Goal: Entertainment & Leisure: Browse casually

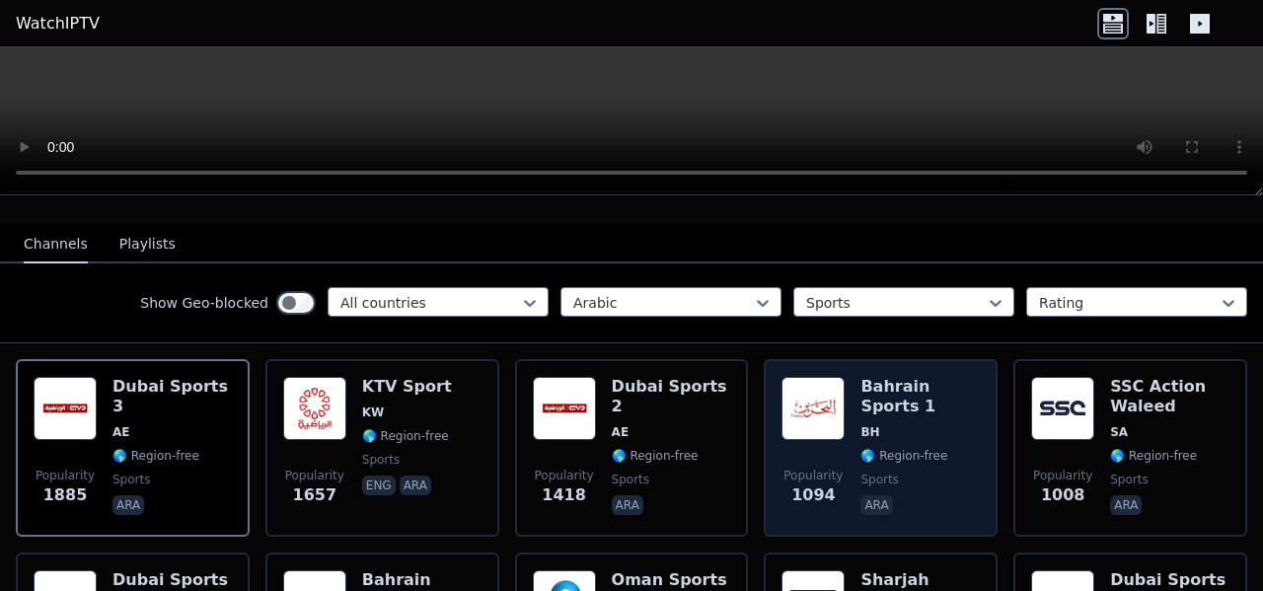
scroll to position [197, 0]
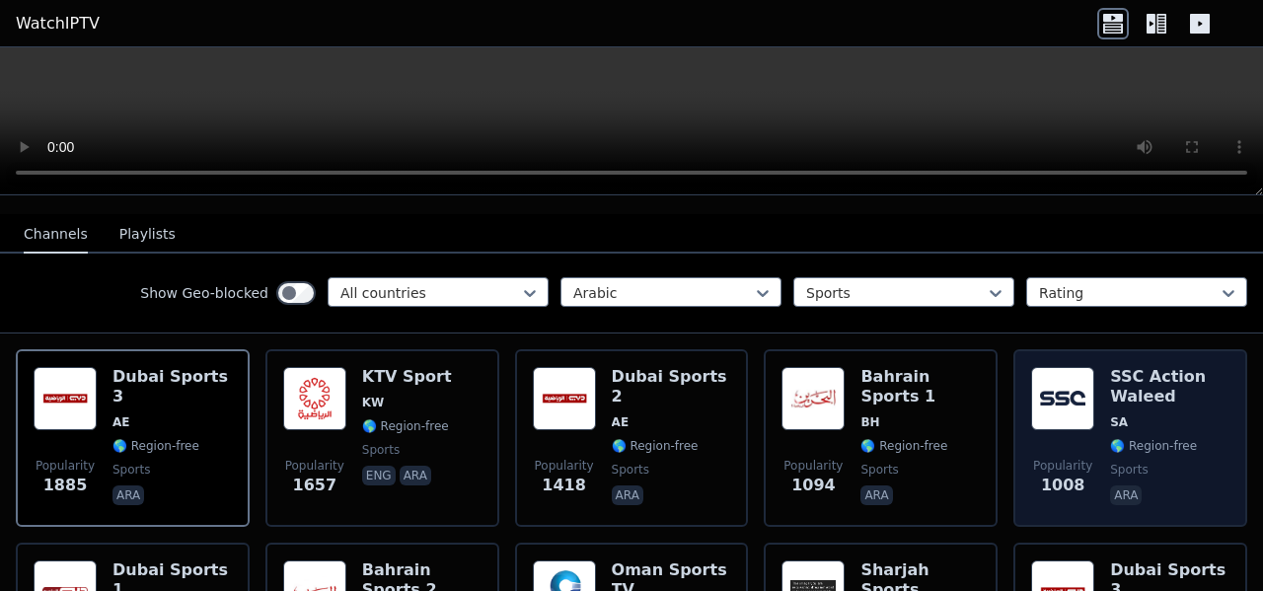
click at [1078, 421] on div "Popularity 1008" at bounding box center [1062, 438] width 63 height 142
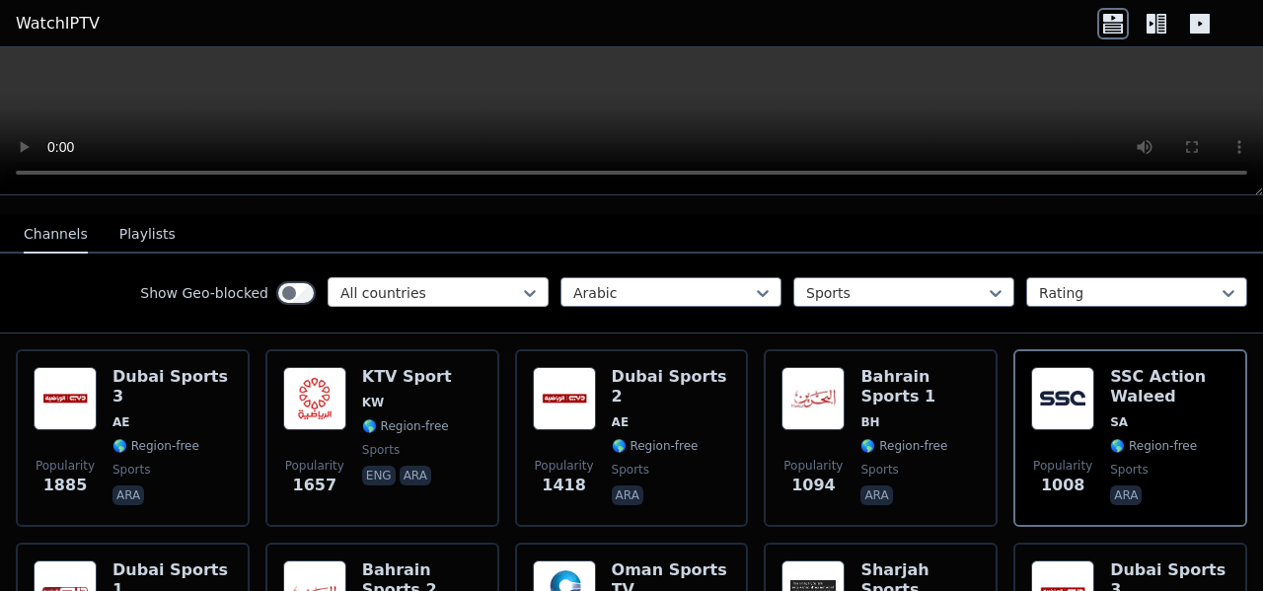
click at [526, 284] on div "All countries" at bounding box center [437, 292] width 221 height 30
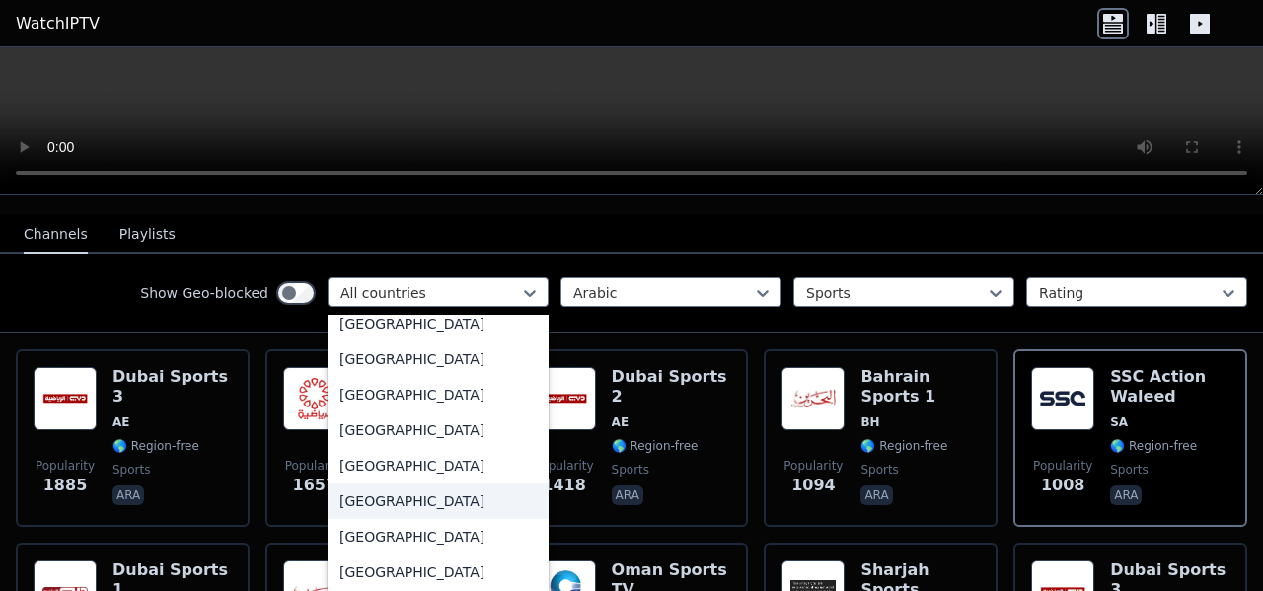
scroll to position [5687, 0]
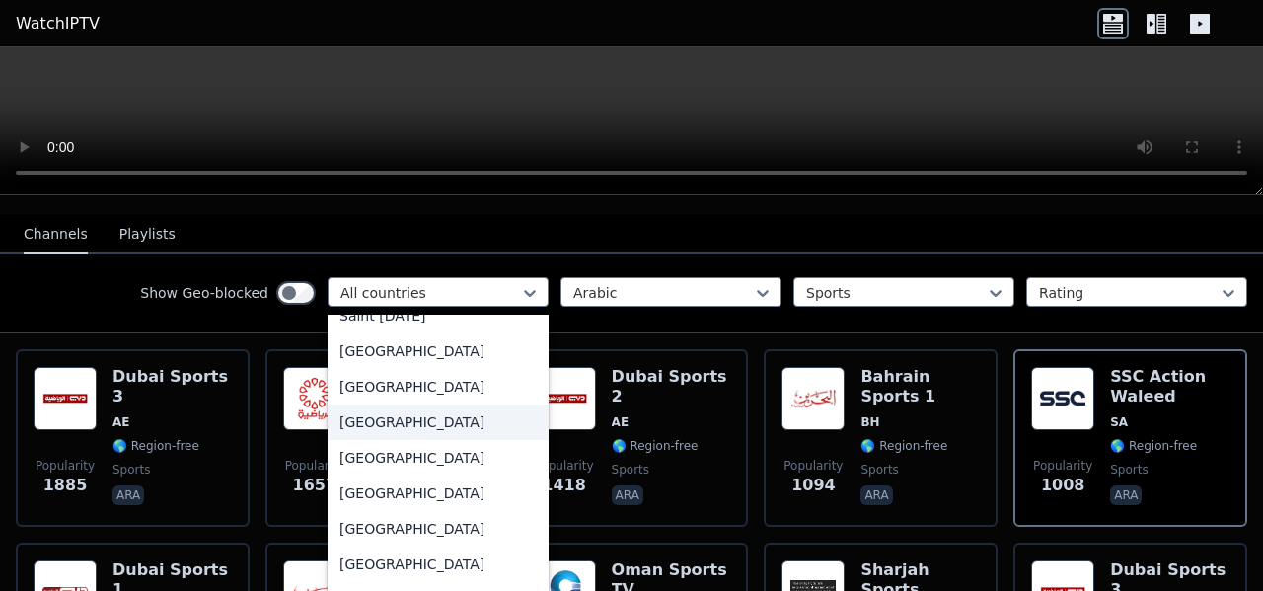
click at [401, 415] on div "[GEOGRAPHIC_DATA]" at bounding box center [437, 422] width 221 height 36
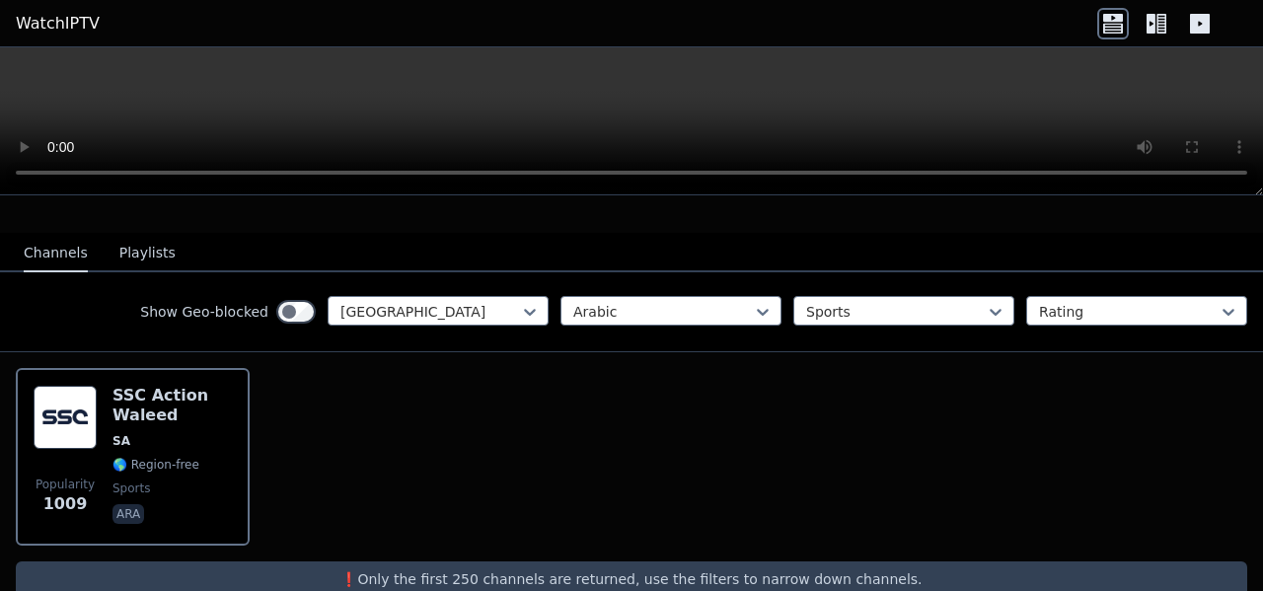
scroll to position [197, 0]
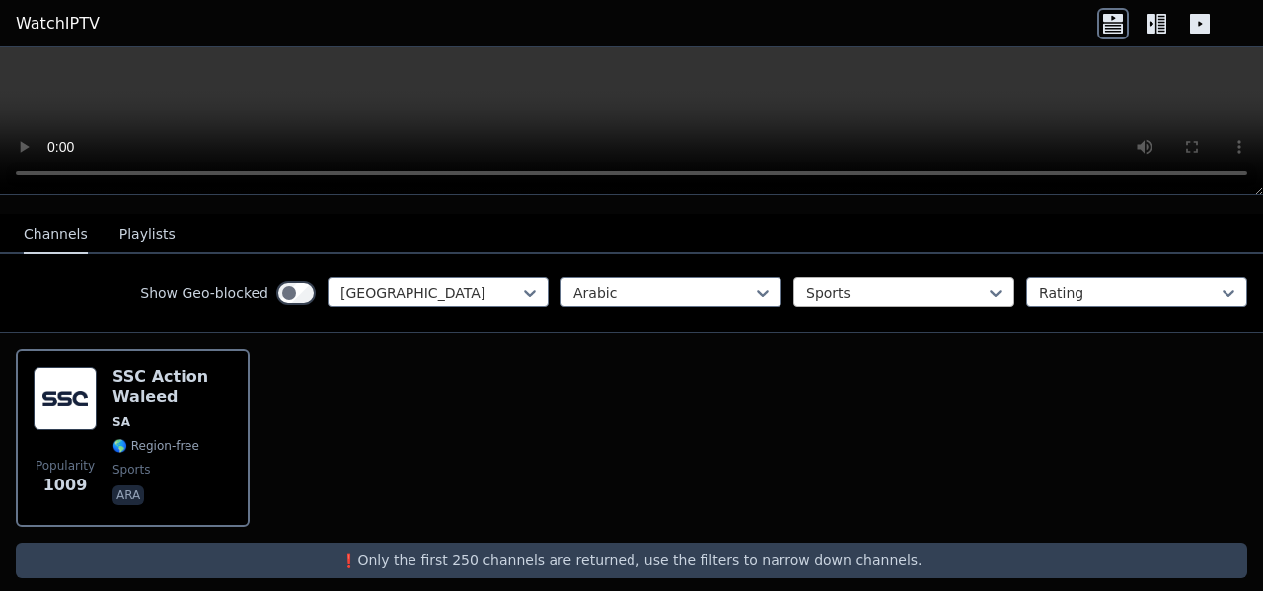
click at [893, 283] on div at bounding box center [896, 293] width 180 height 20
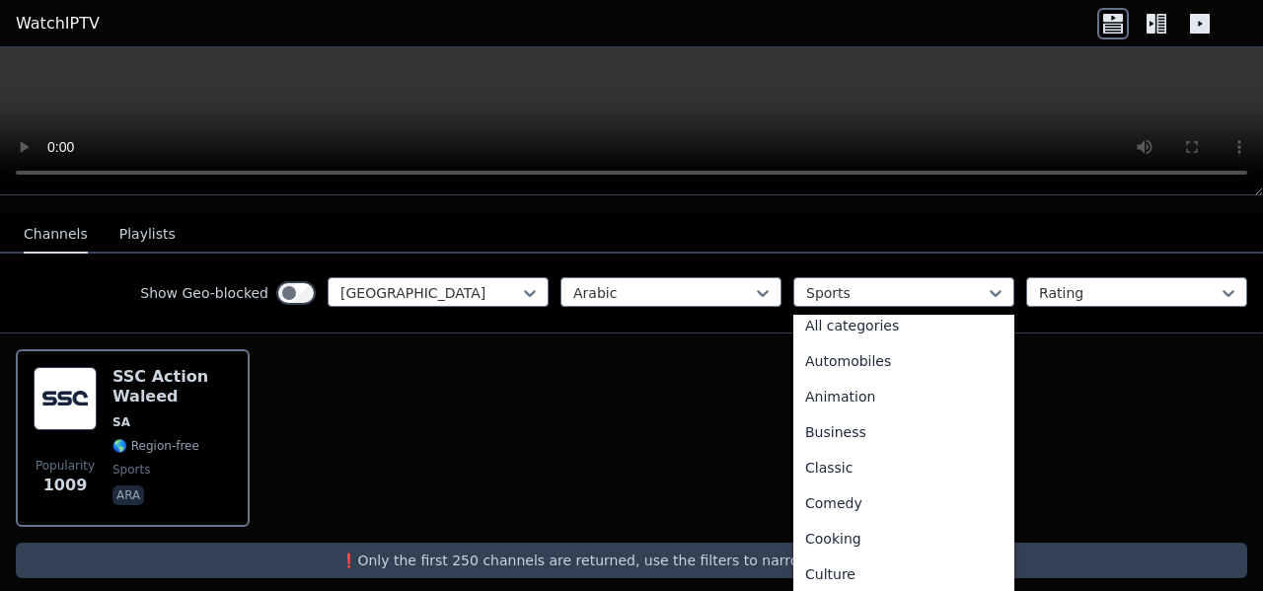
scroll to position [0, 0]
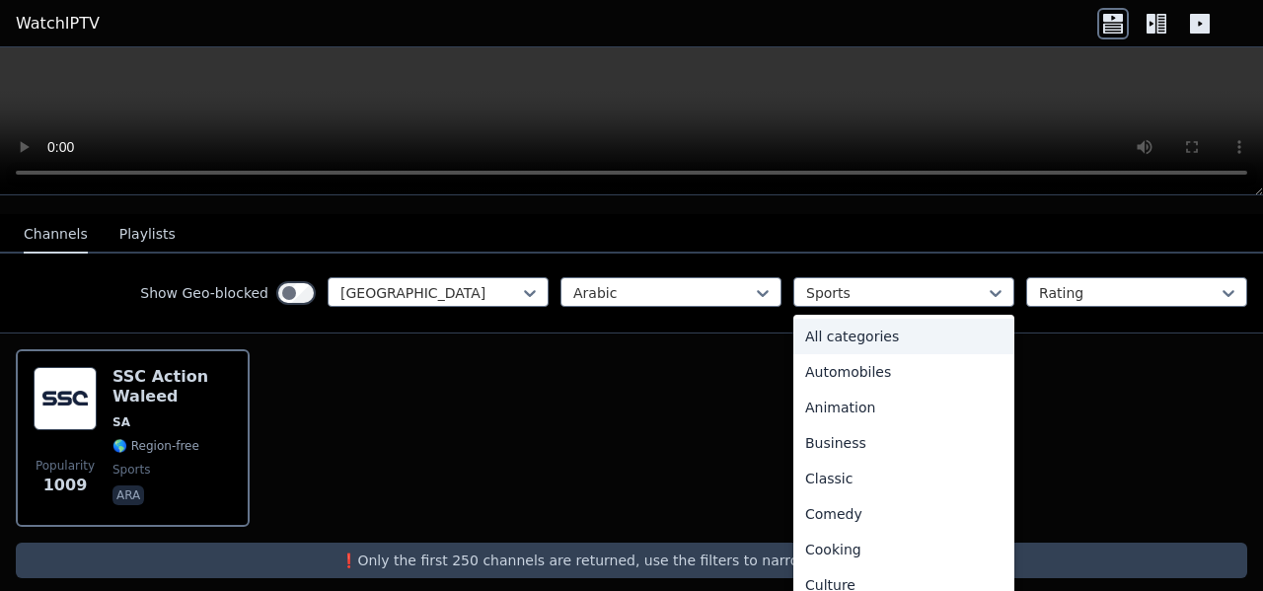
click at [940, 319] on div "All categories" at bounding box center [903, 337] width 221 height 36
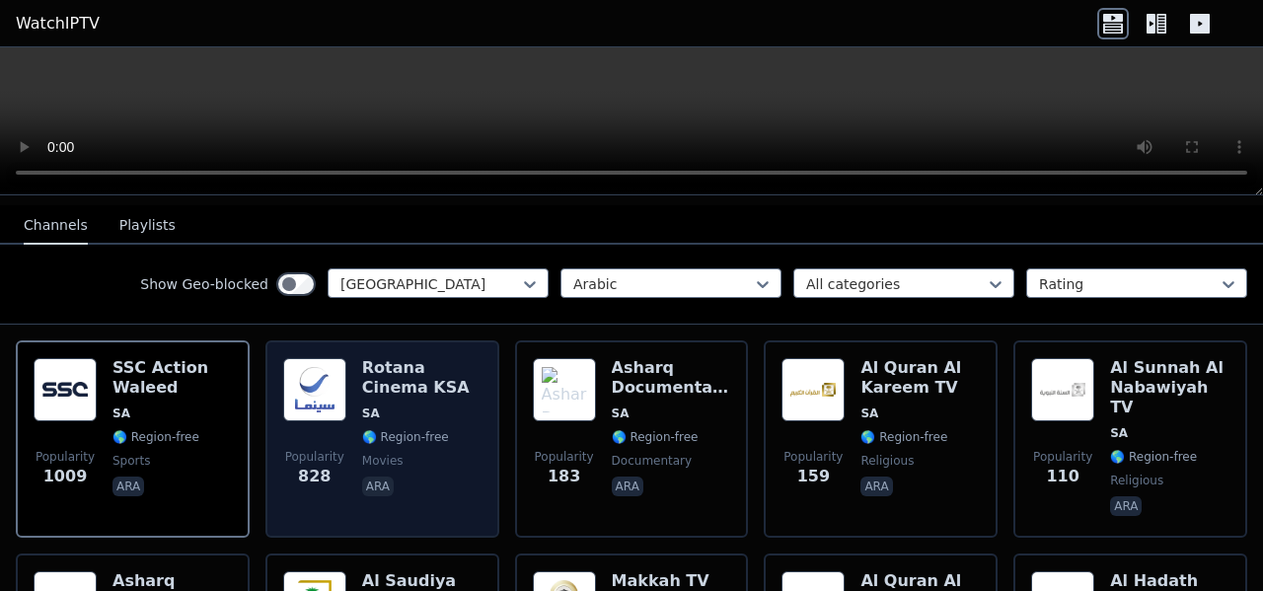
scroll to position [197, 0]
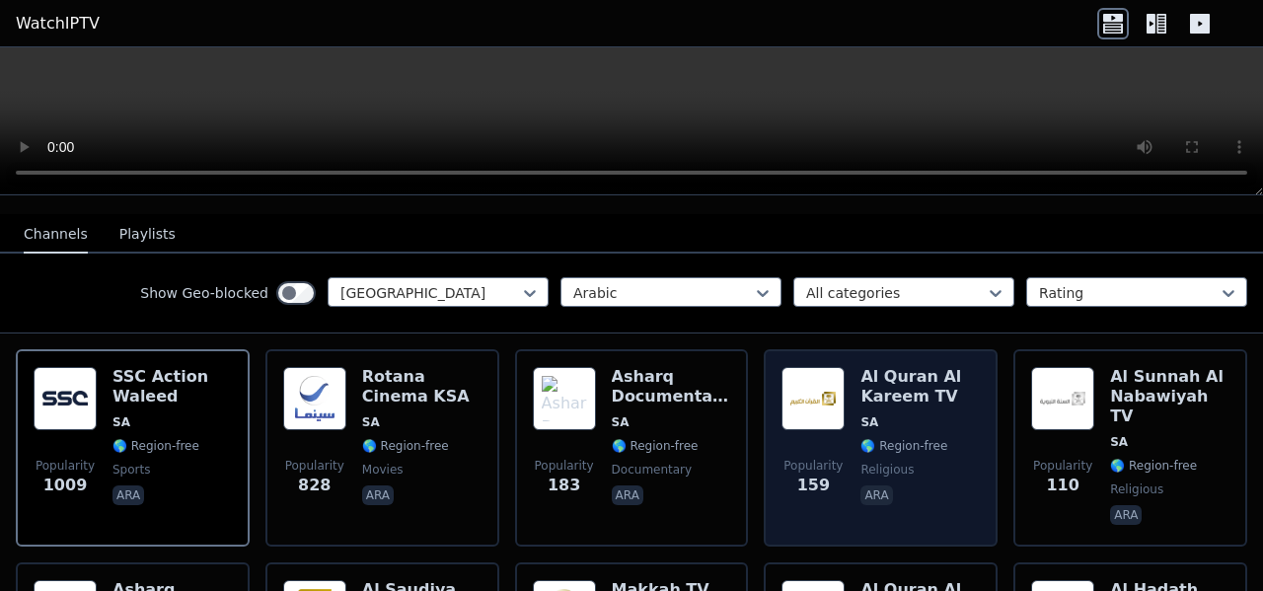
click at [801, 446] on span "Popularity 159" at bounding box center [812, 477] width 63 height 63
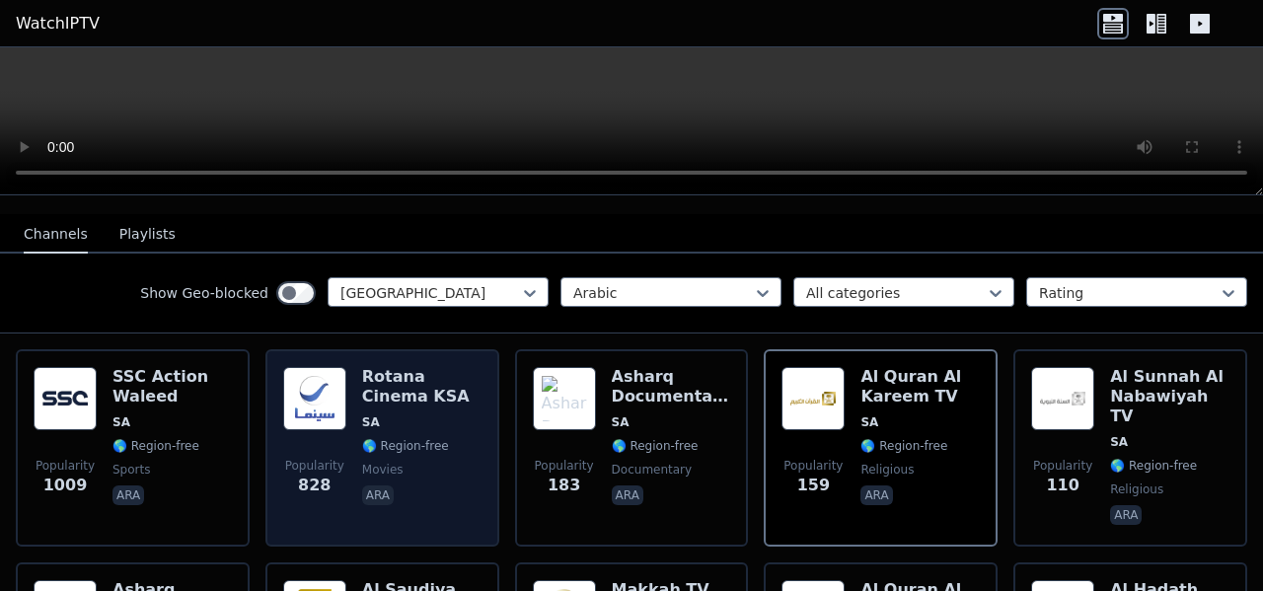
click at [470, 441] on div "Rotana Cinema KSA SA 🌎 Region-free movies ara" at bounding box center [421, 448] width 119 height 162
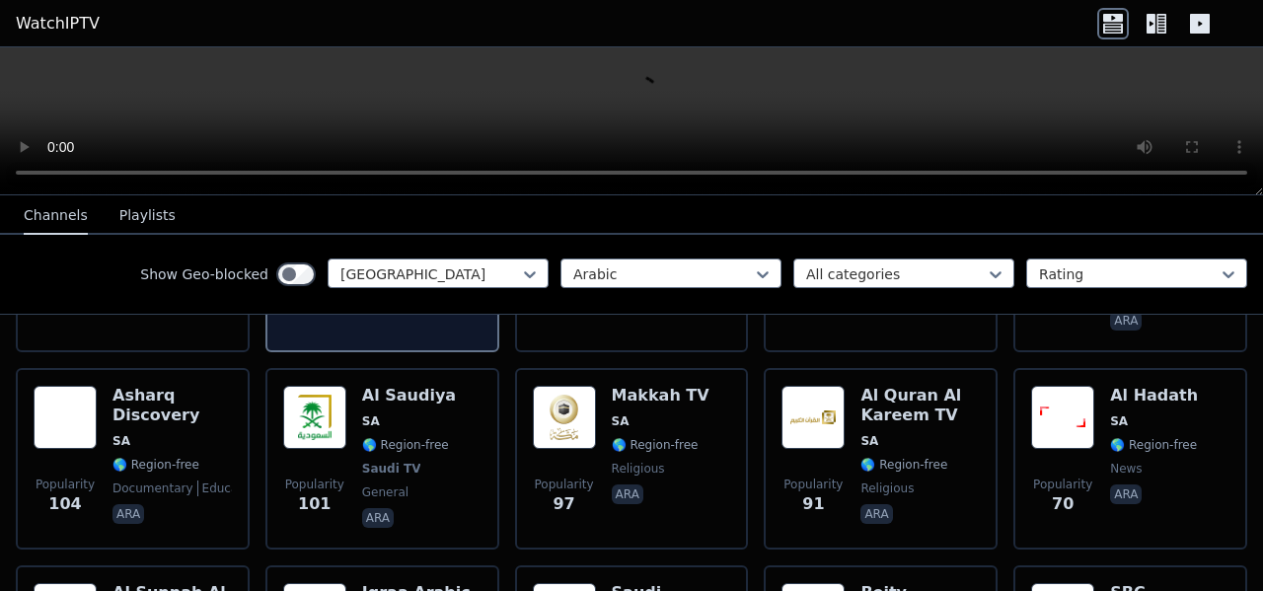
scroll to position [395, 0]
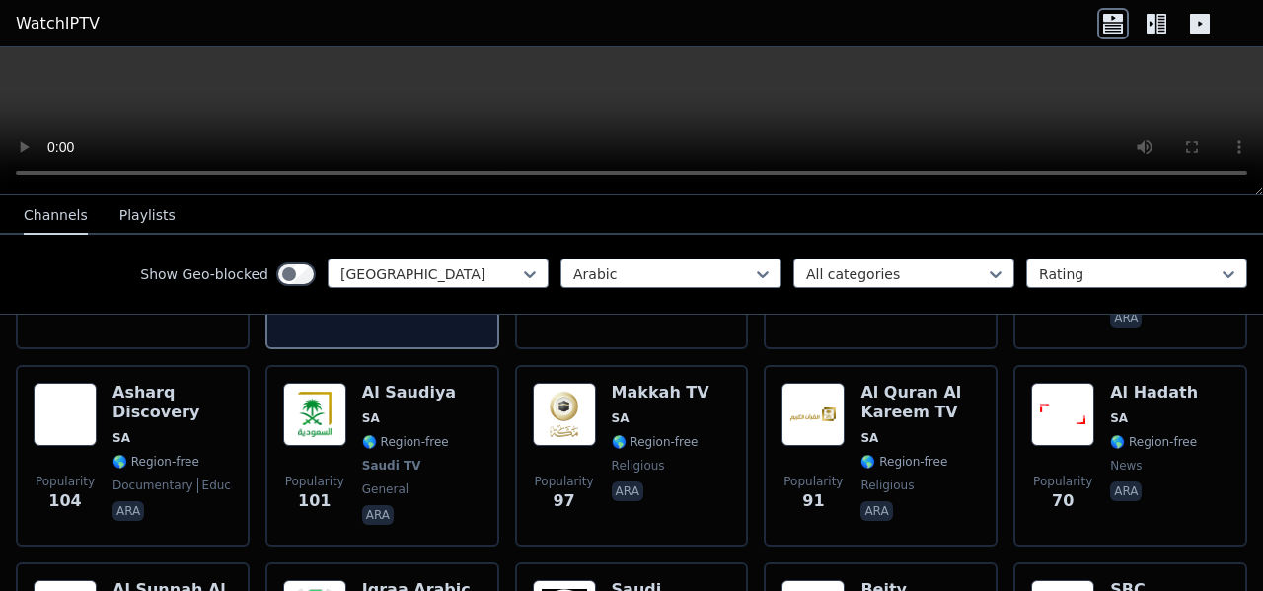
click at [470, 441] on div "Popularity 101 Al Saudiya SA 🌎 Region-free Saudi TV general ara" at bounding box center [382, 456] width 198 height 146
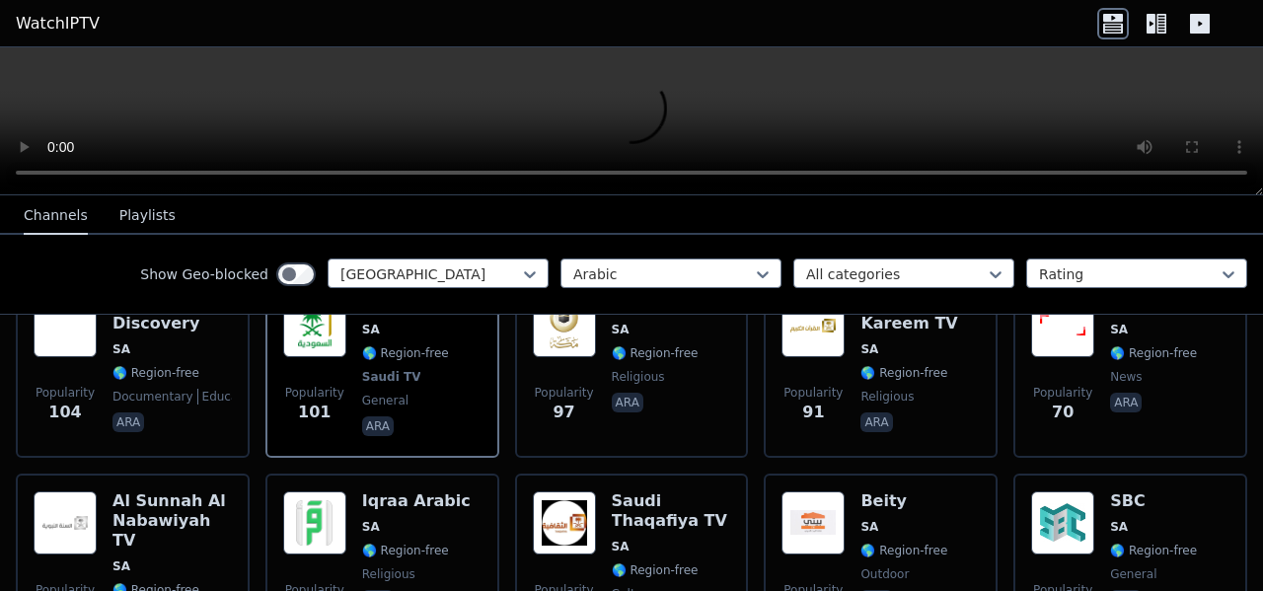
scroll to position [493, 0]
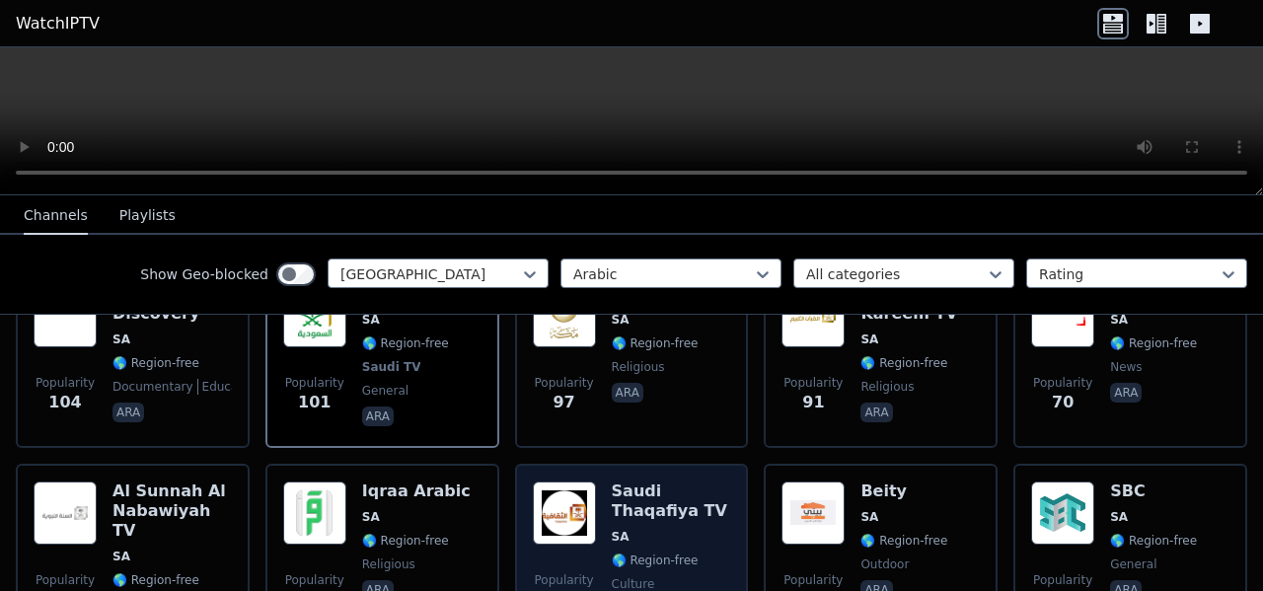
click at [615, 490] on div "Saudi Thaqafiya TV SA 🌎 Region-free culture ara eng" at bounding box center [671, 562] width 119 height 162
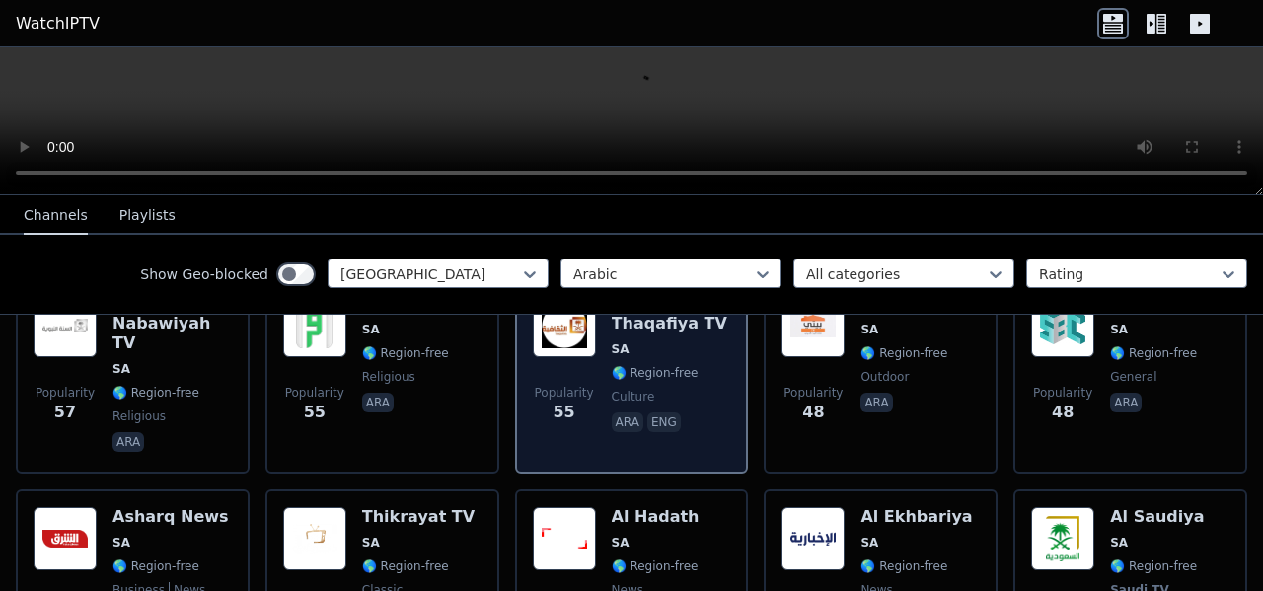
scroll to position [690, 0]
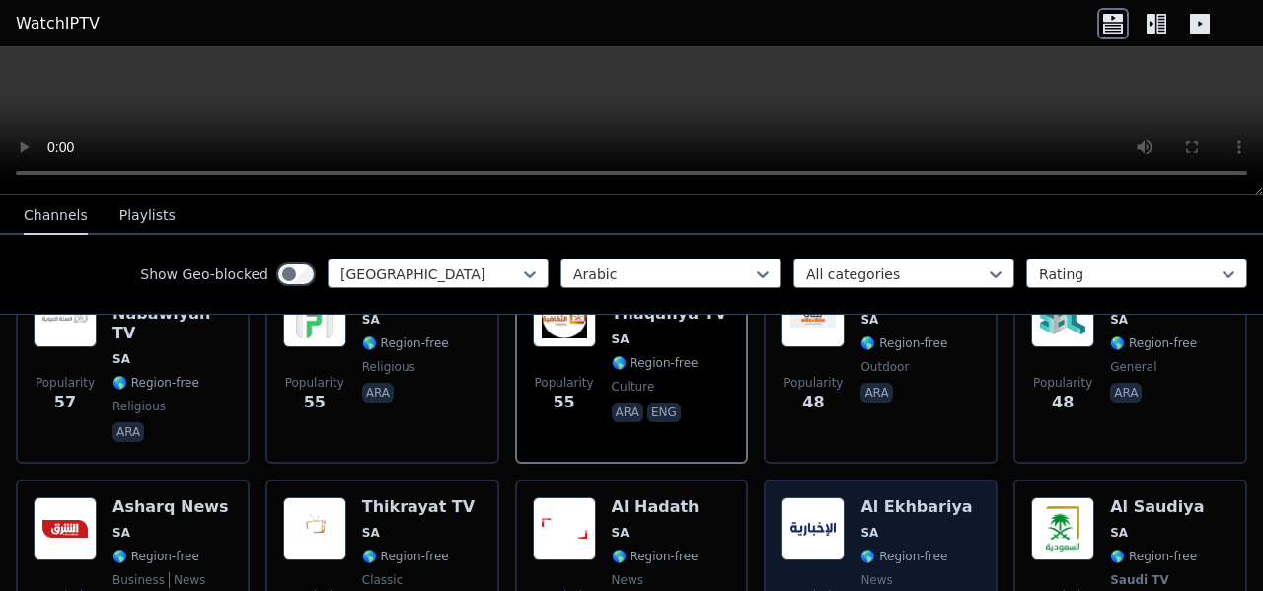
click at [794, 497] on img at bounding box center [812, 528] width 63 height 63
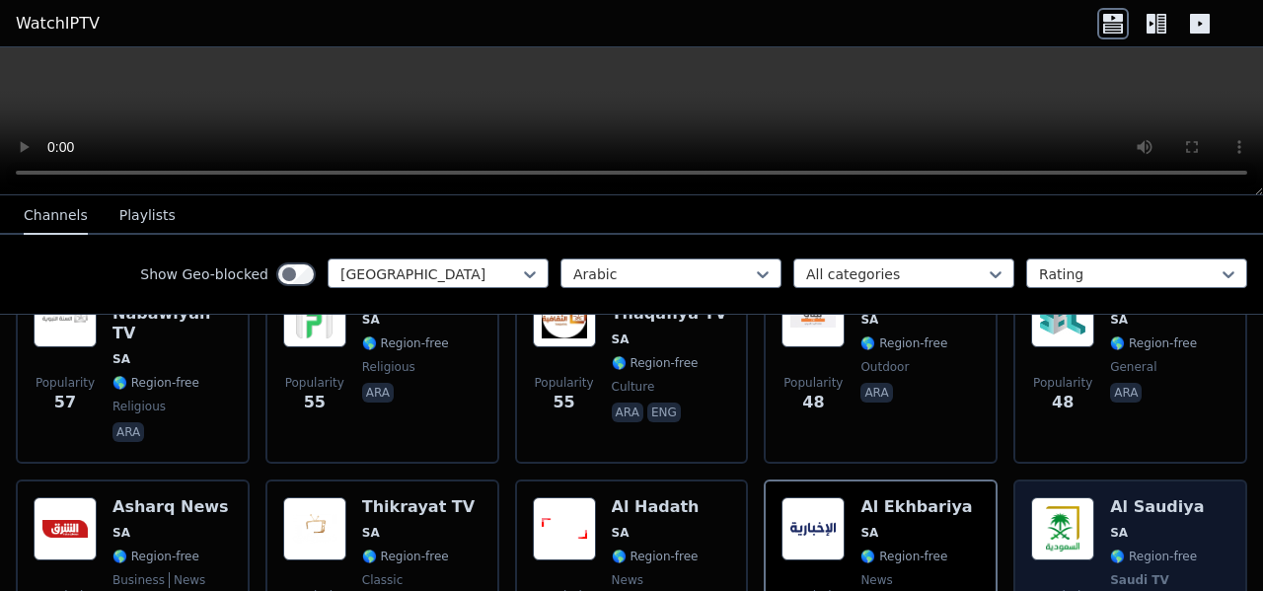
click at [1053, 497] on img at bounding box center [1062, 528] width 63 height 63
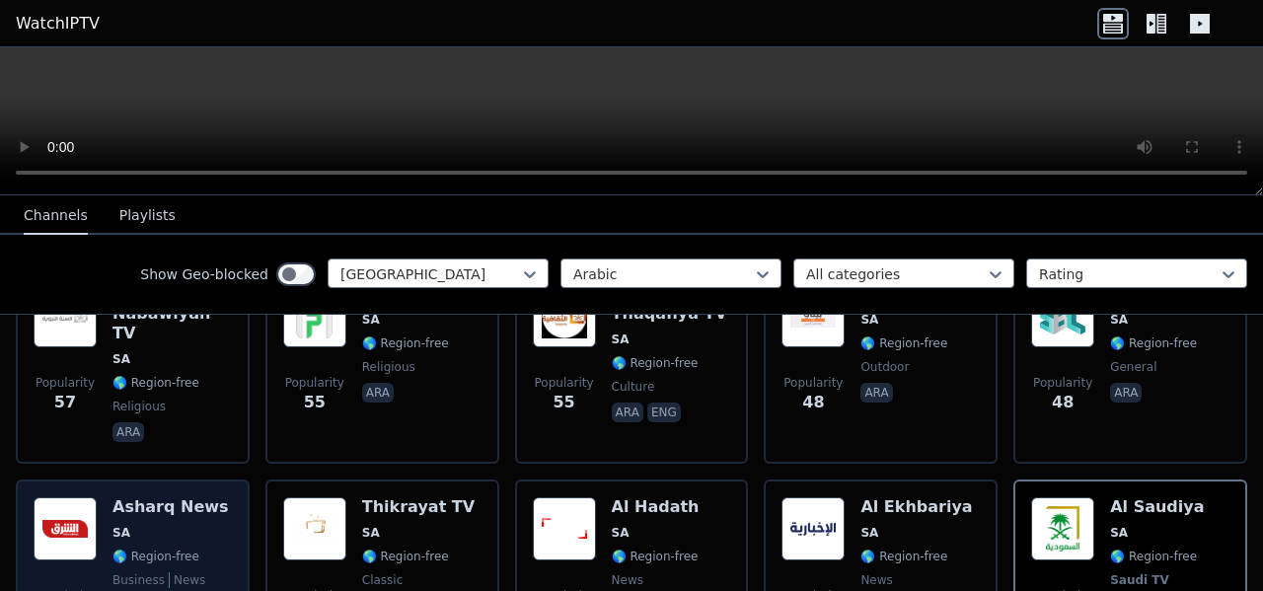
click at [151, 525] on span "SA" at bounding box center [170, 533] width 116 height 16
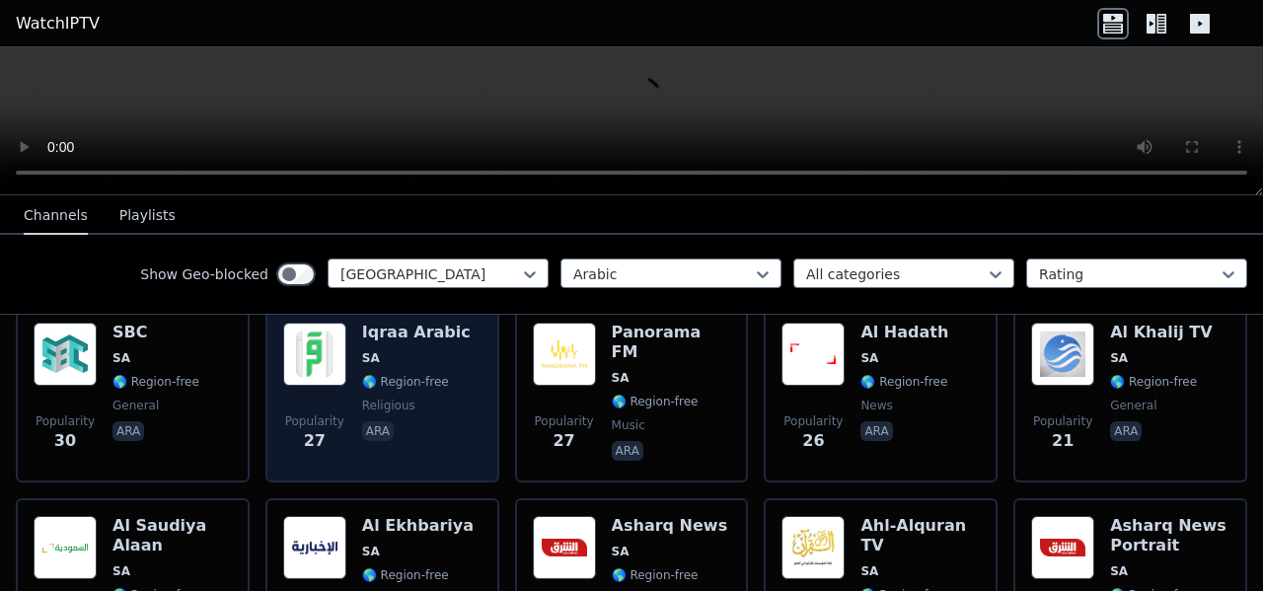
scroll to position [1085, 0]
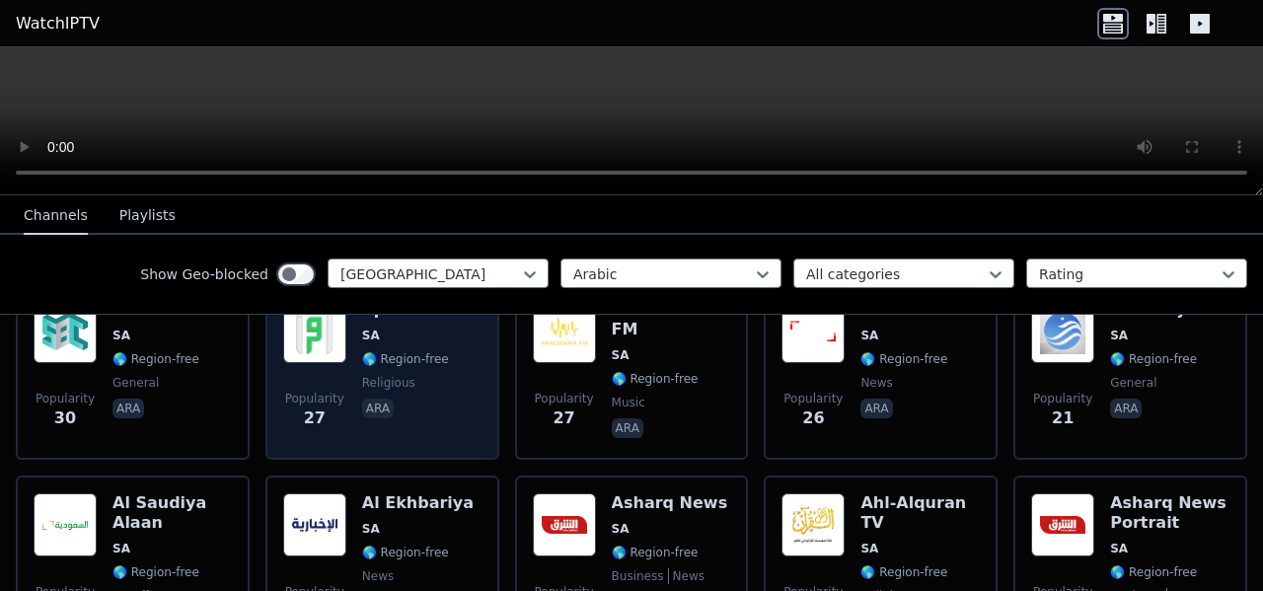
click at [477, 510] on div "Popularity 17 Al Ekhbariya SA 🌎 Region-free news ara" at bounding box center [382, 564] width 234 height 178
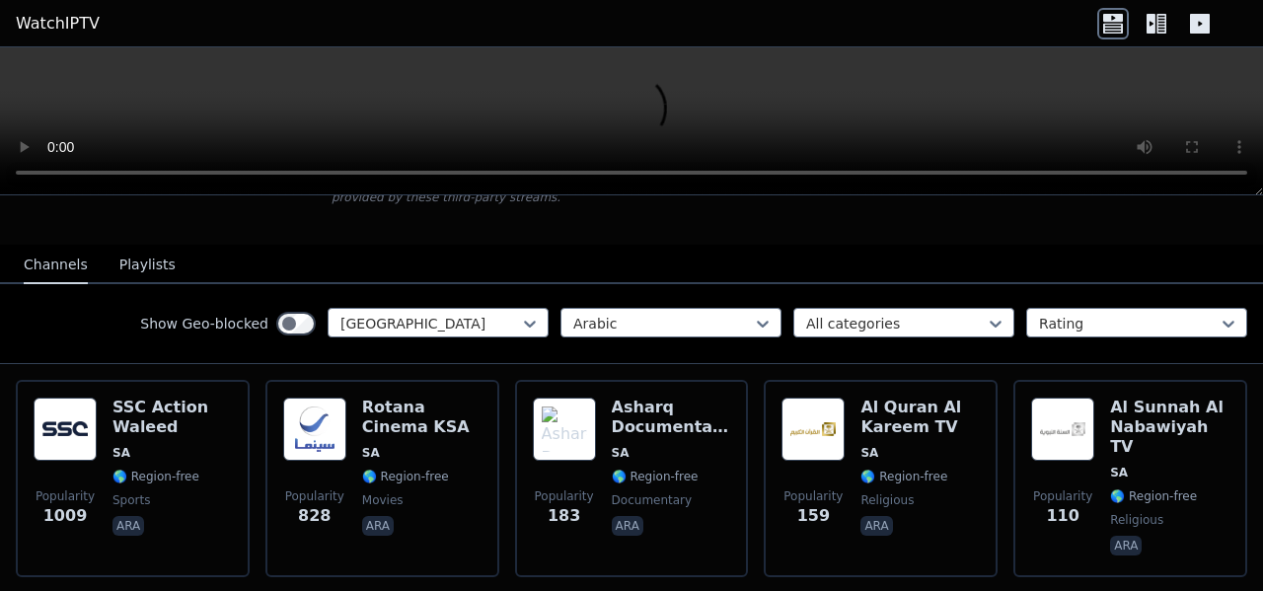
scroll to position [81, 0]
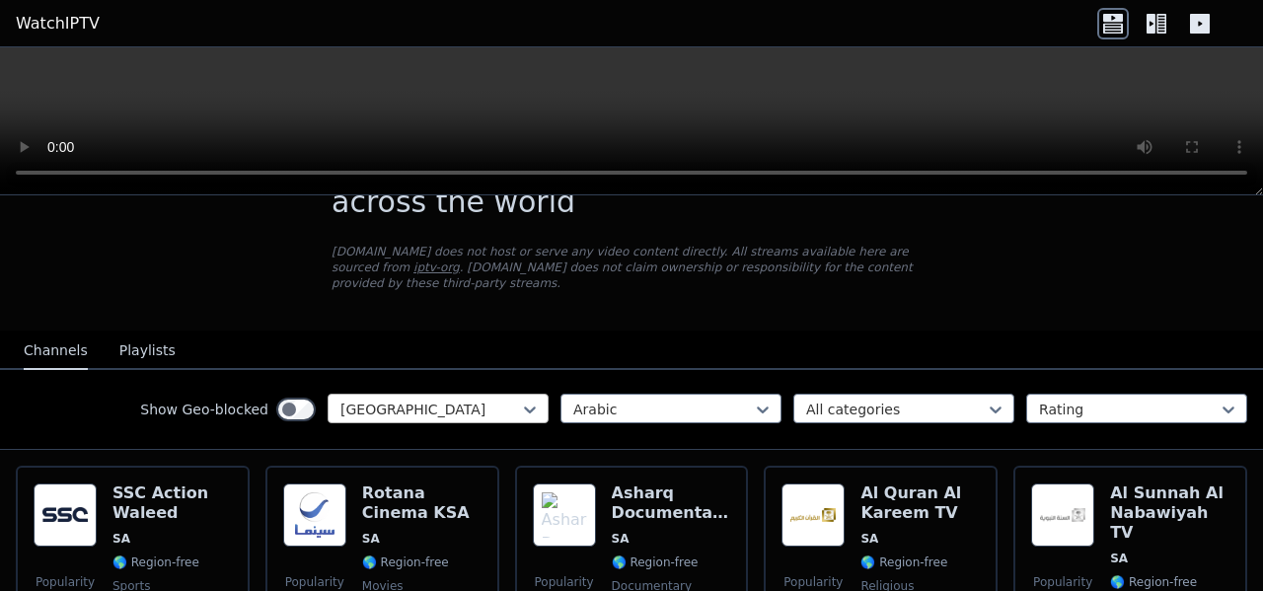
click at [500, 399] on div at bounding box center [430, 409] width 180 height 20
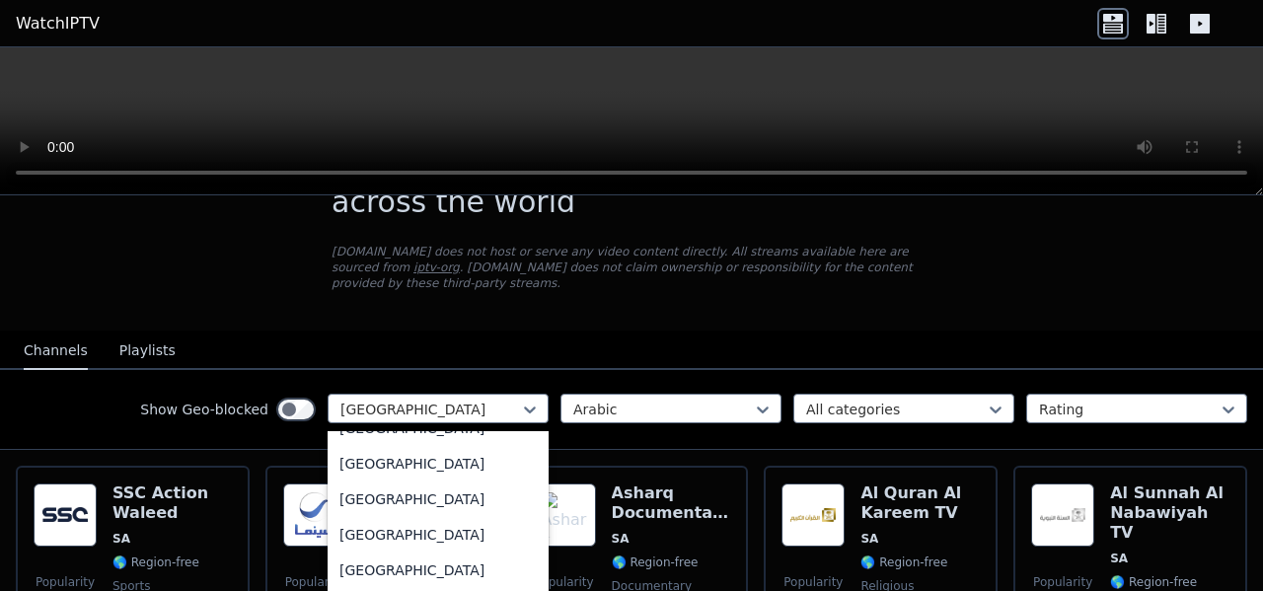
scroll to position [0, 0]
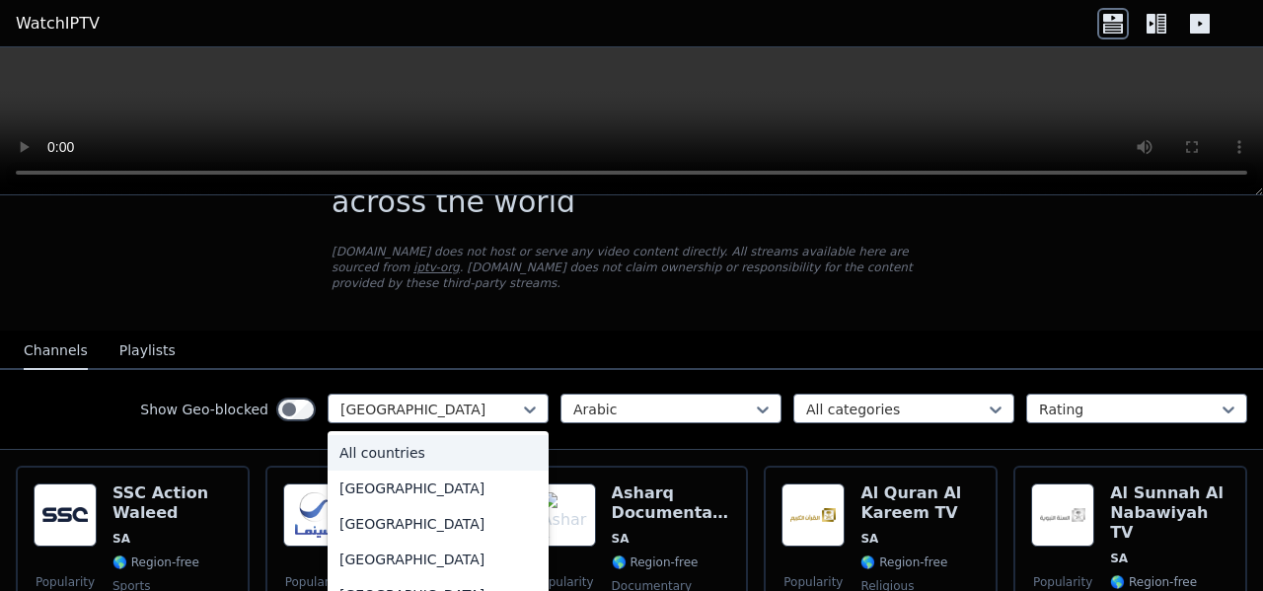
click at [495, 435] on div "All countries" at bounding box center [437, 453] width 221 height 36
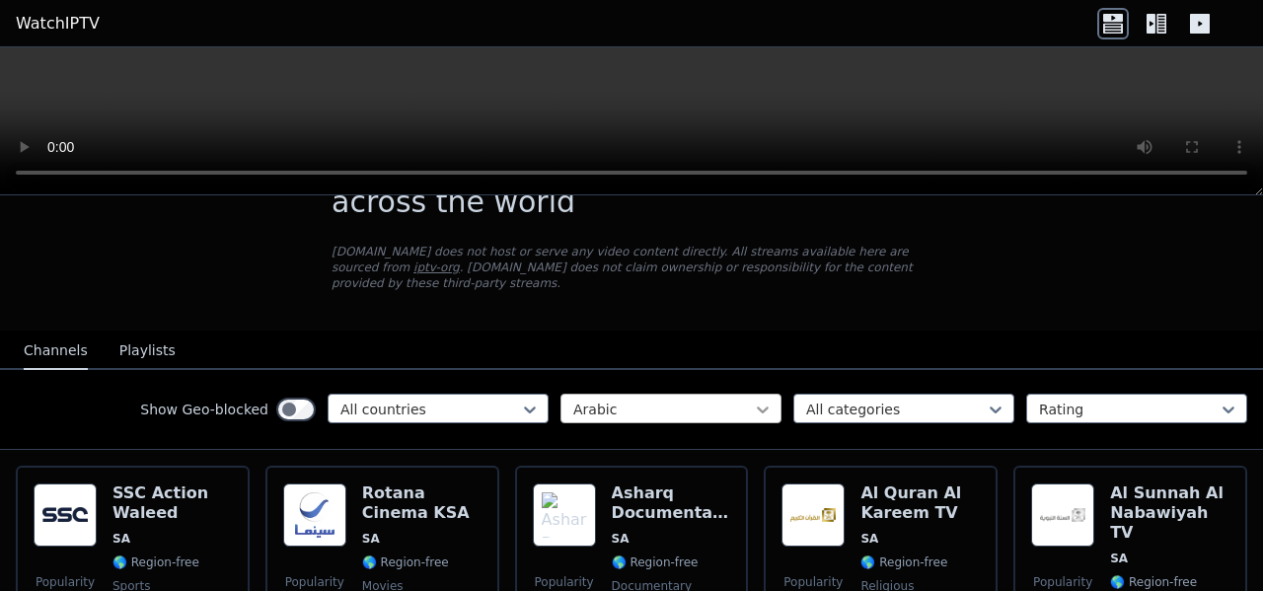
click at [753, 399] on icon at bounding box center [763, 409] width 20 height 20
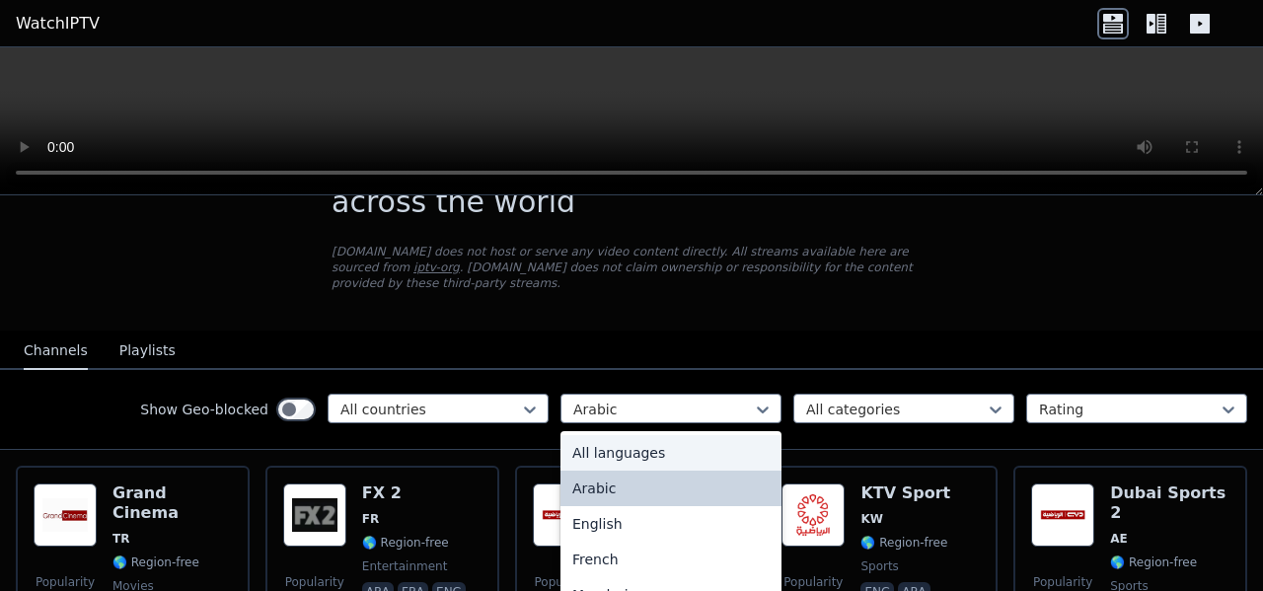
click at [735, 435] on div "All languages" at bounding box center [670, 453] width 221 height 36
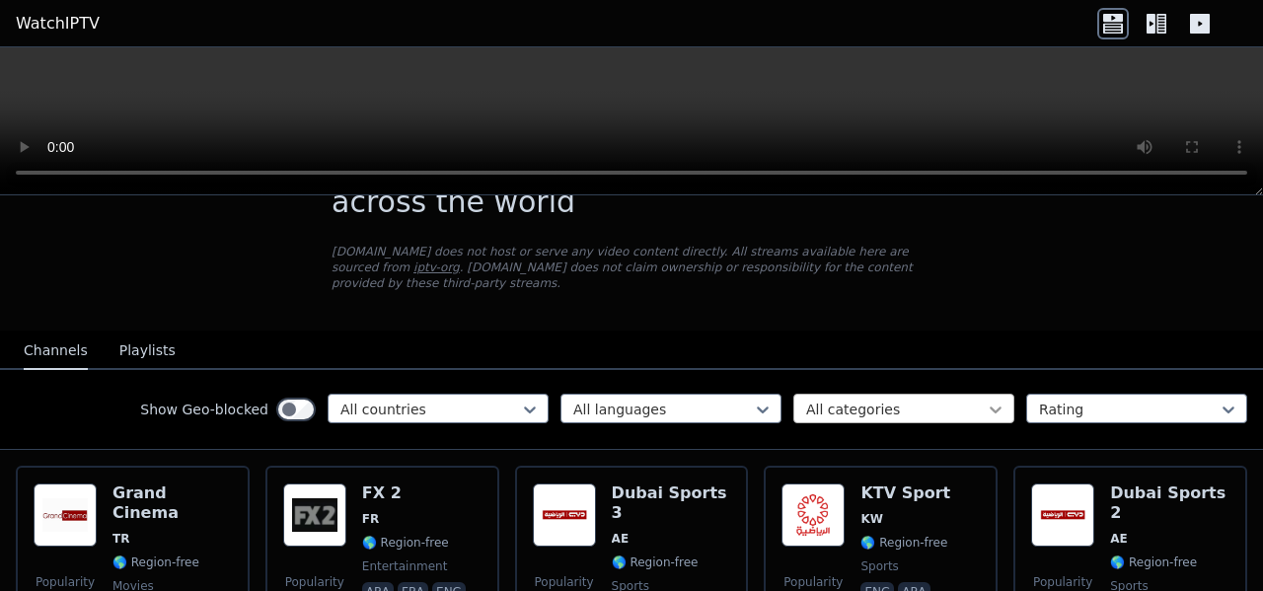
click at [989, 406] on icon at bounding box center [995, 409] width 12 height 7
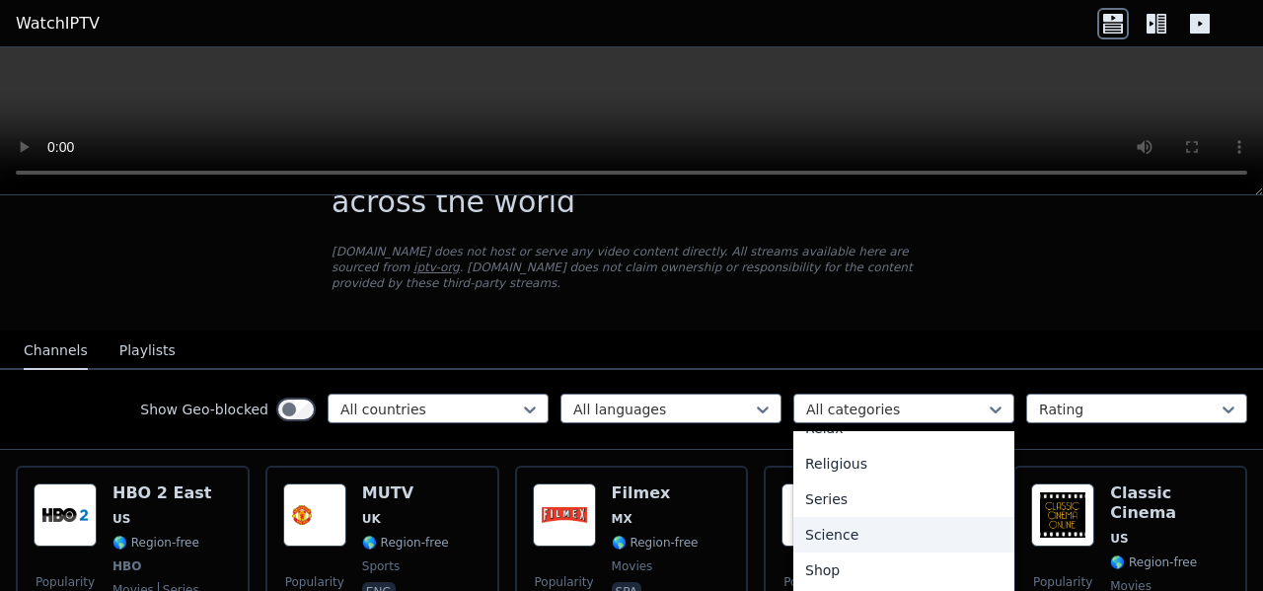
scroll to position [601, 0]
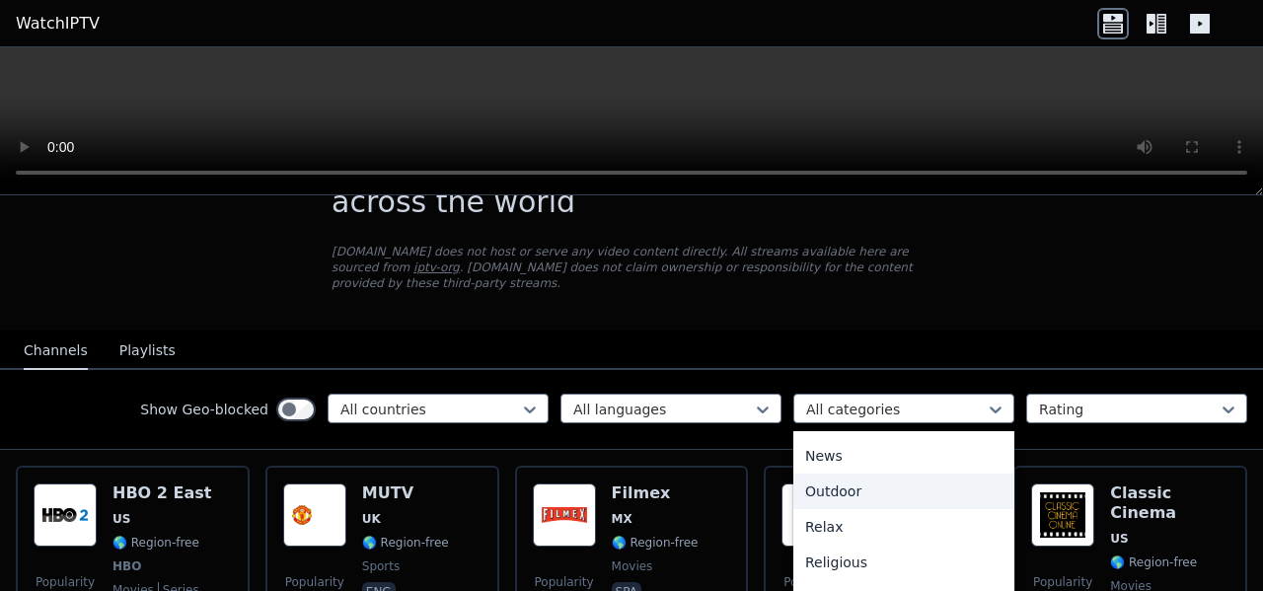
click at [864, 479] on div "Outdoor" at bounding box center [903, 491] width 221 height 36
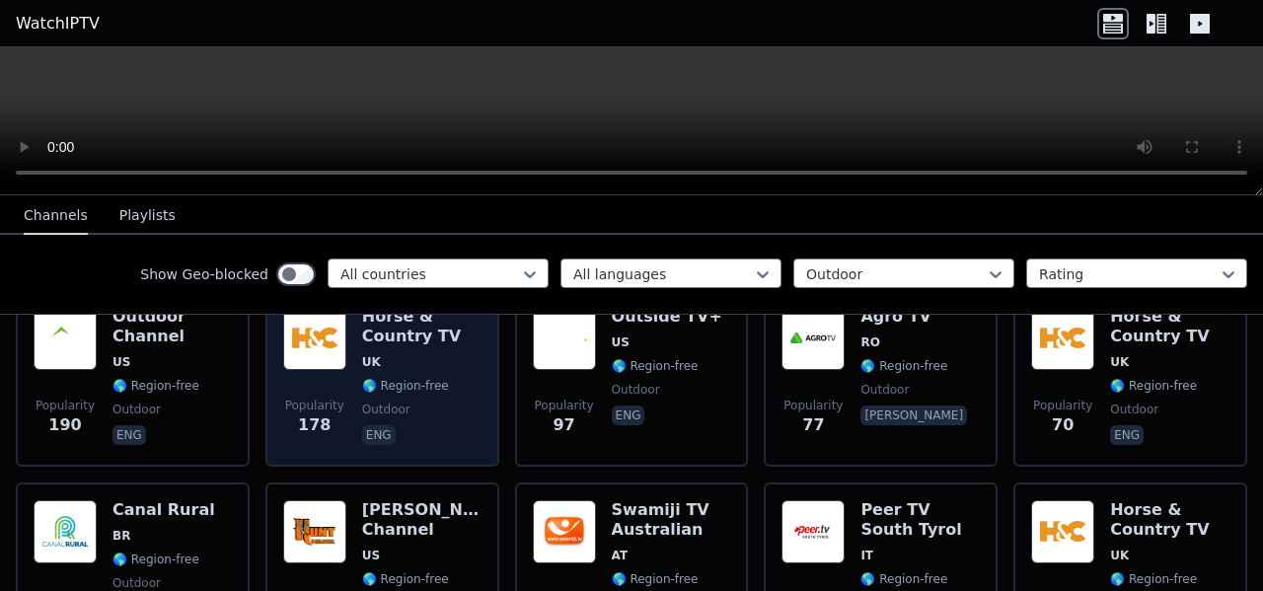
scroll to position [278, 0]
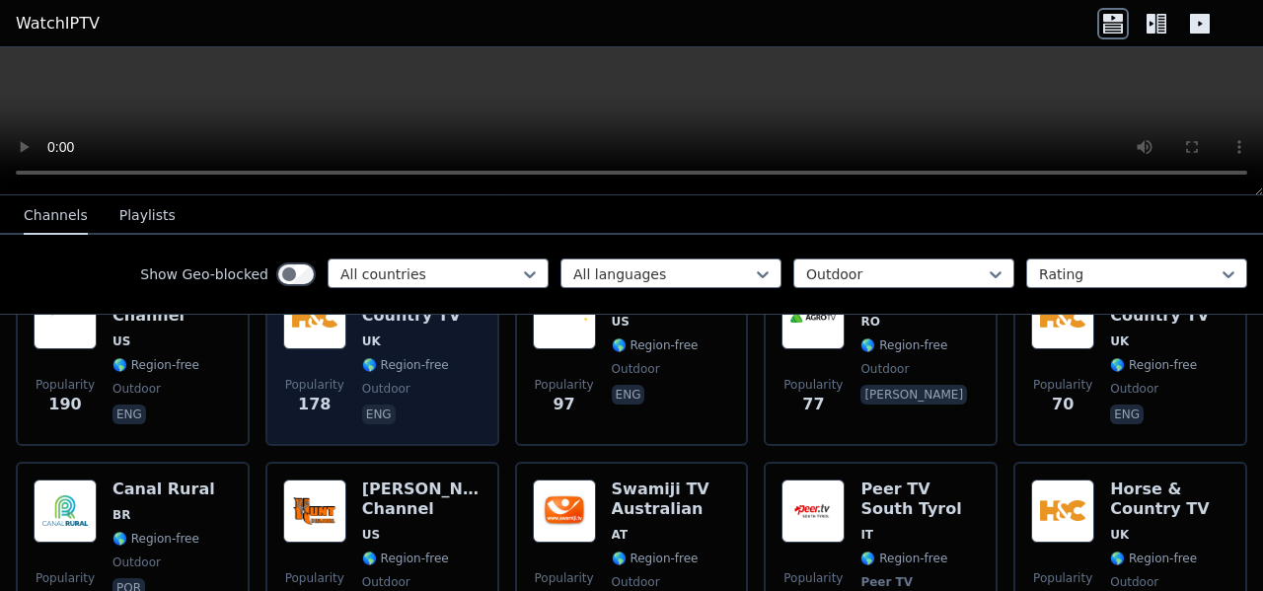
click at [478, 525] on div "Popularity 60 [PERSON_NAME] Channel US 🌎 Region-free outdoor eng" at bounding box center [382, 562] width 234 height 201
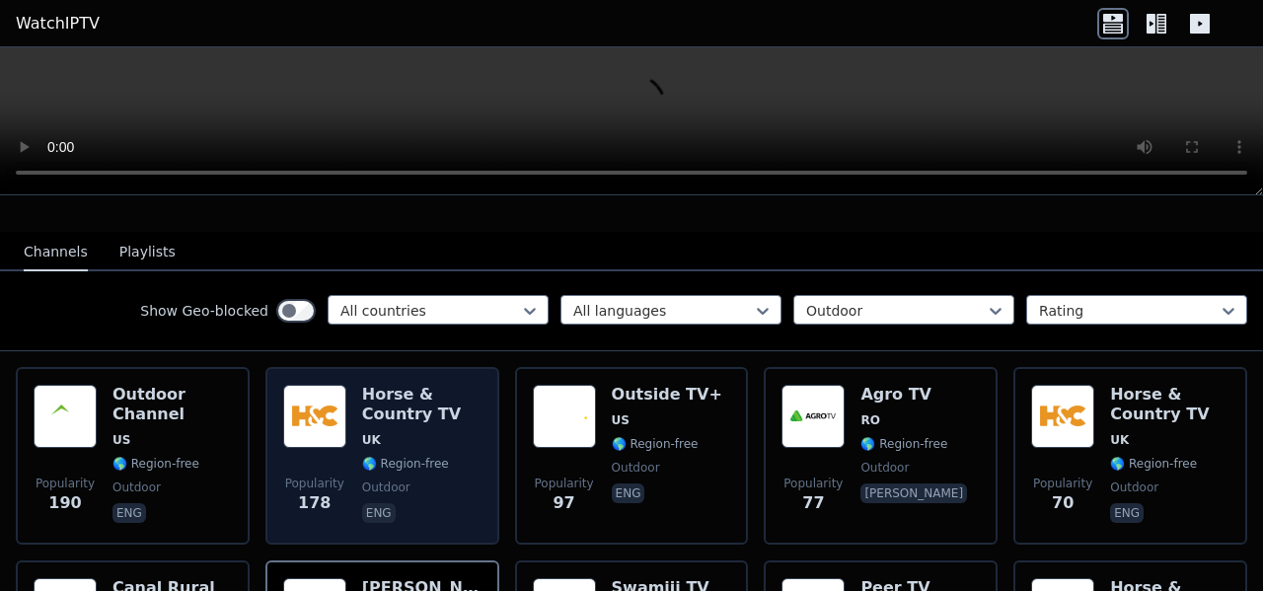
scroll to position [81, 0]
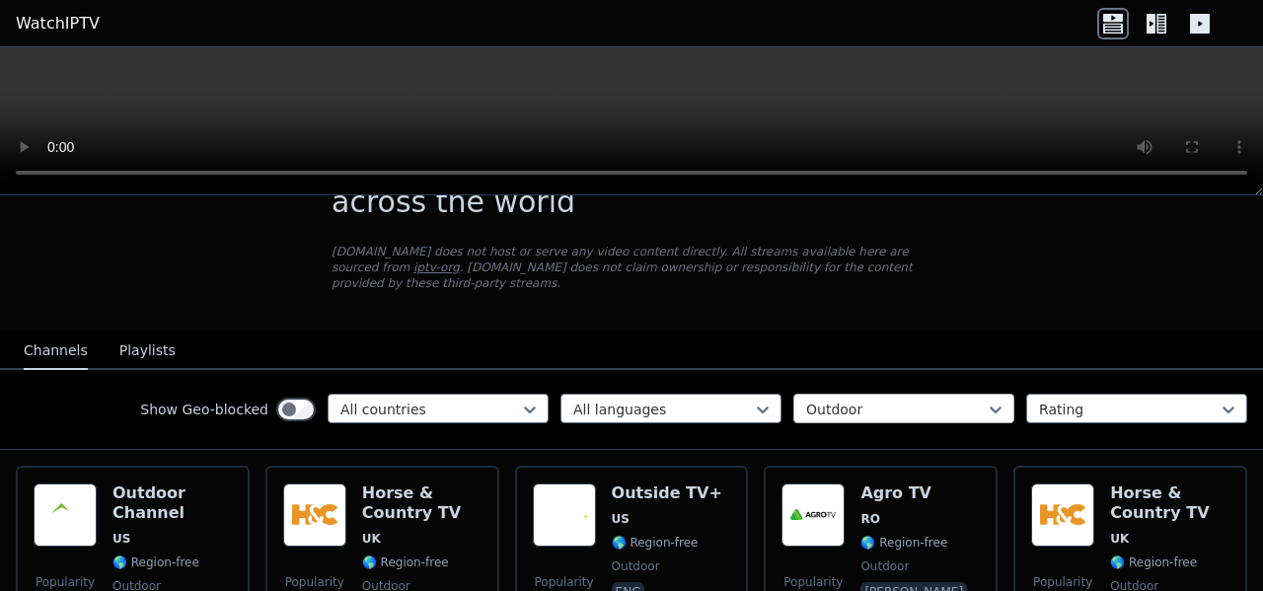
click at [966, 399] on div at bounding box center [896, 409] width 180 height 20
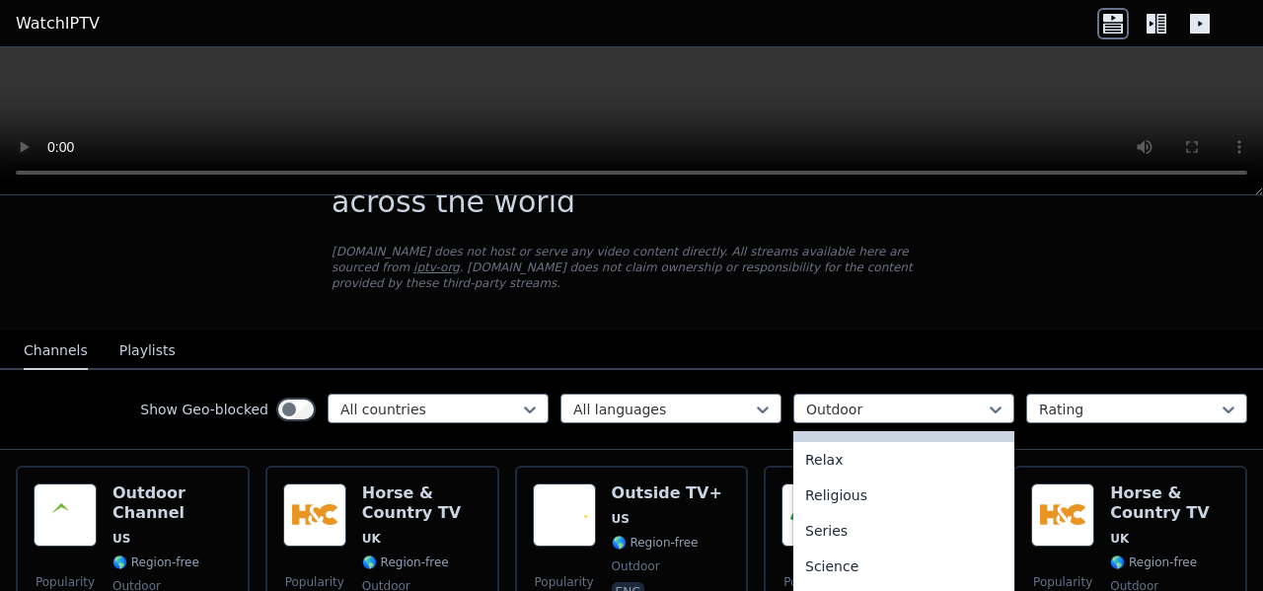
scroll to position [690, 0]
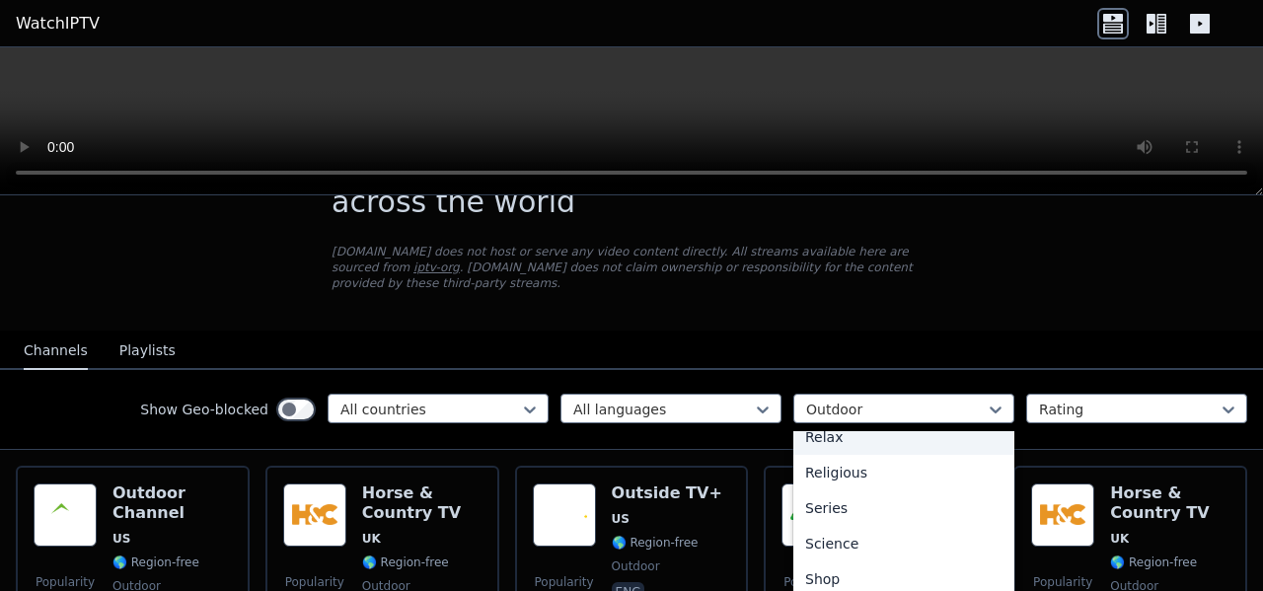
click at [896, 431] on div "Relax" at bounding box center [903, 437] width 221 height 36
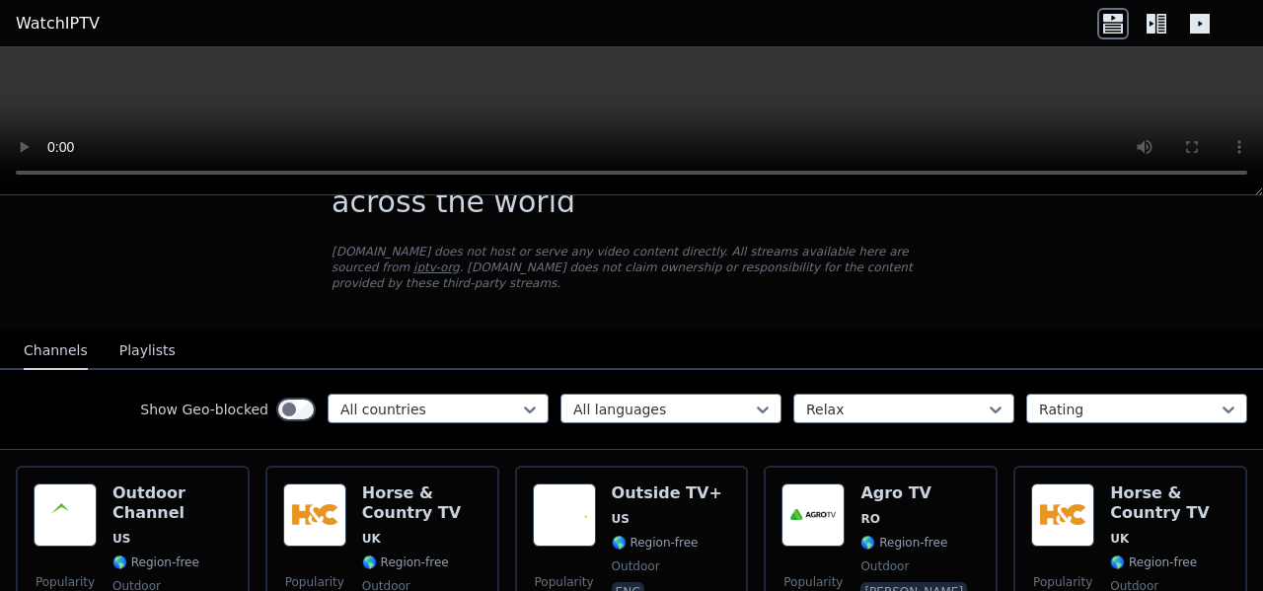
scroll to position [22, 0]
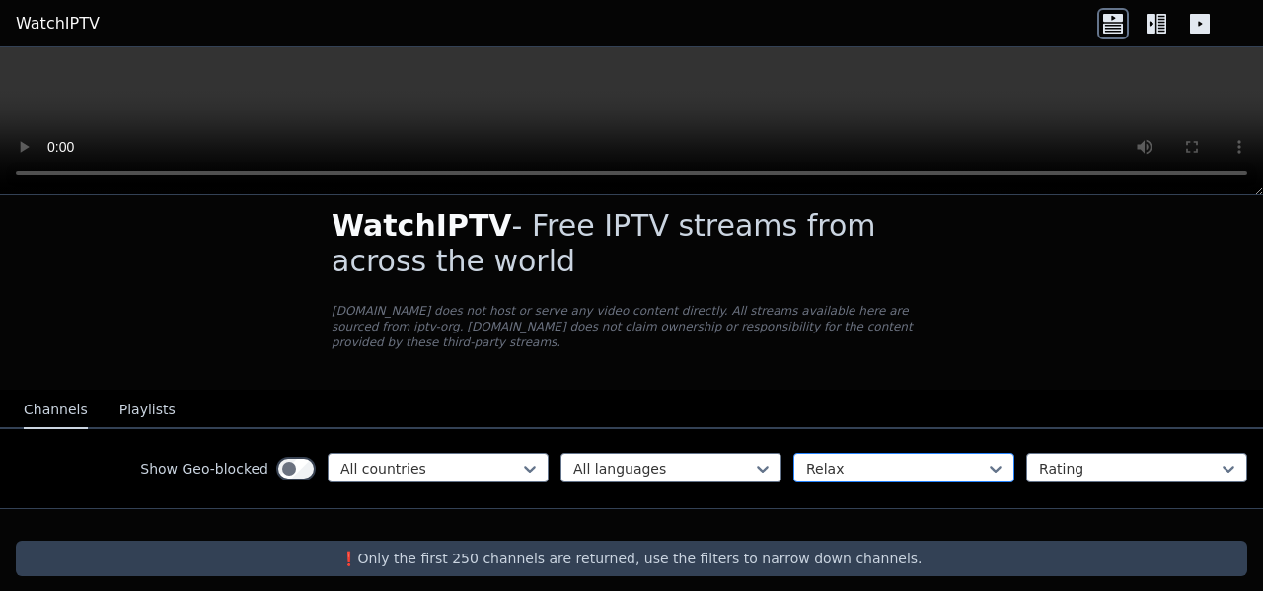
click at [935, 459] on div "option Relax, selected. Relax" at bounding box center [903, 468] width 221 height 30
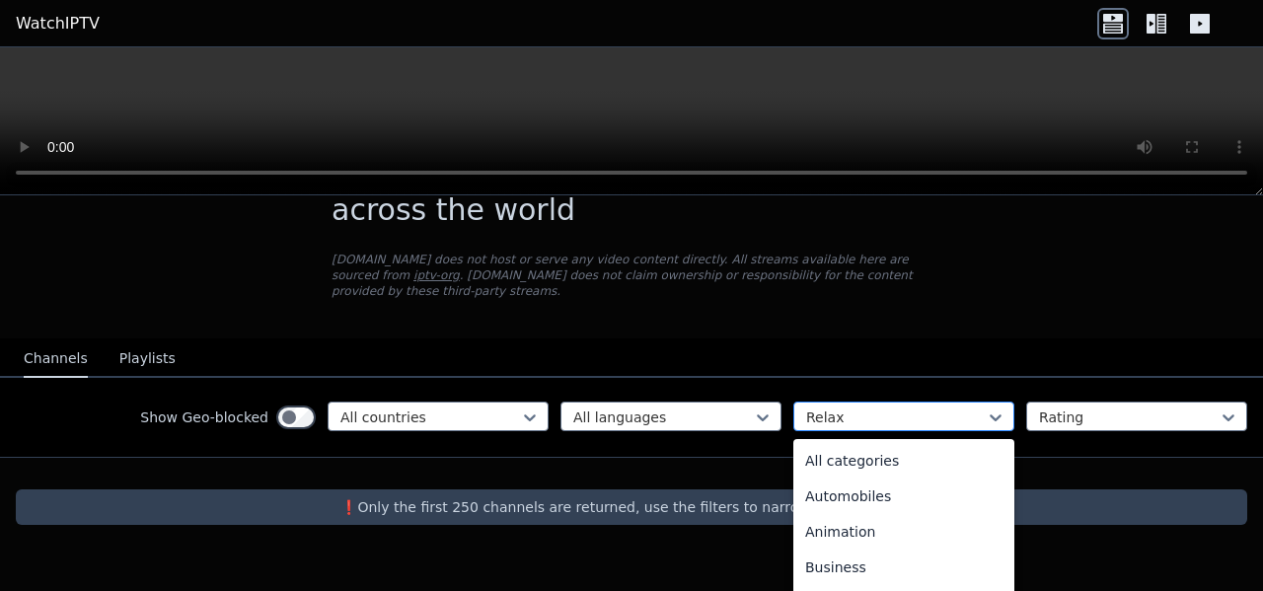
scroll to position [430, 0]
click at [922, 526] on div "Lifestyle" at bounding box center [903, 528] width 221 height 36
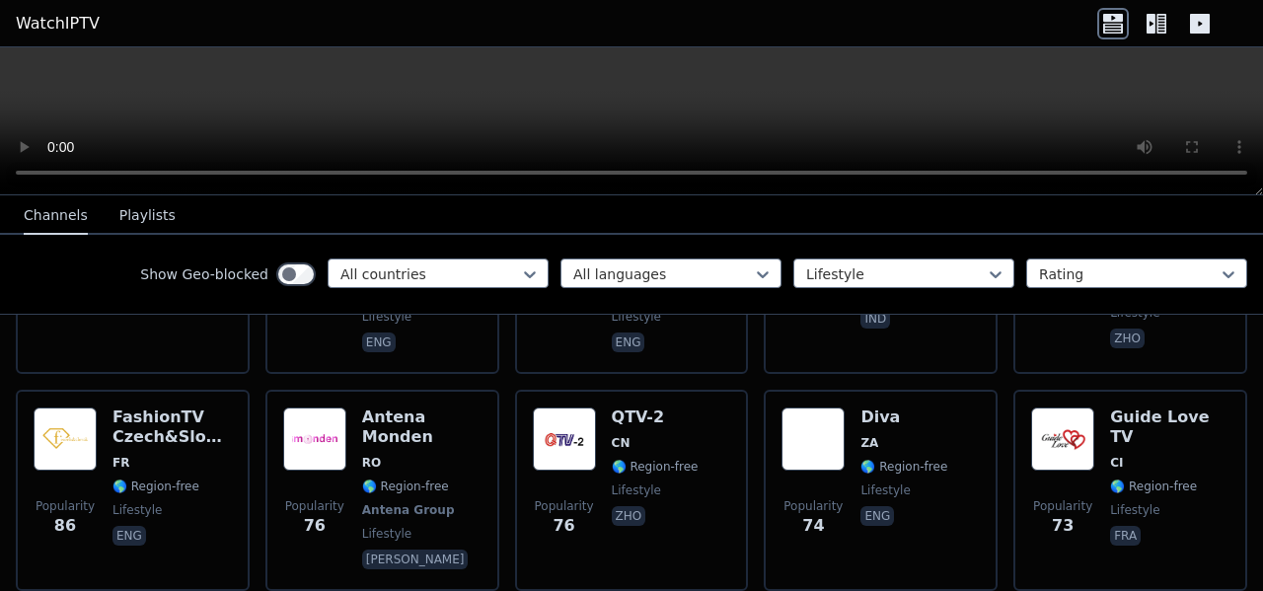
scroll to position [771, 0]
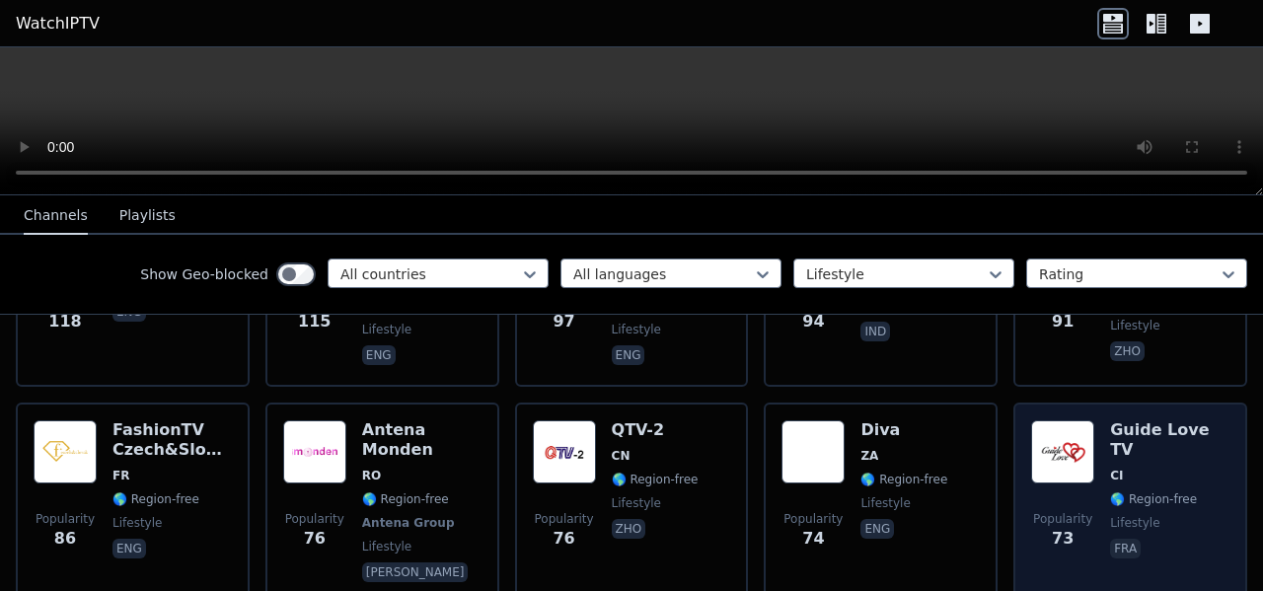
click at [1160, 515] on span "lifestyle" at bounding box center [1169, 523] width 119 height 16
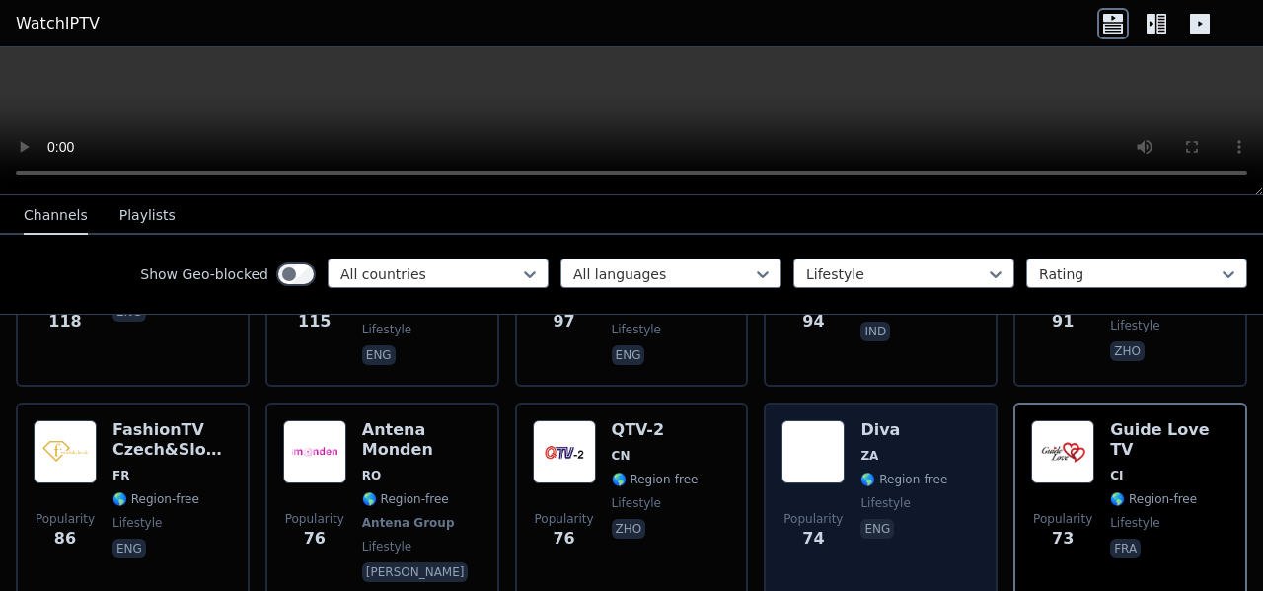
click at [974, 451] on div "Popularity 74 Diva ZA 🌎 Region-free lifestyle eng" at bounding box center [880, 502] width 234 height 201
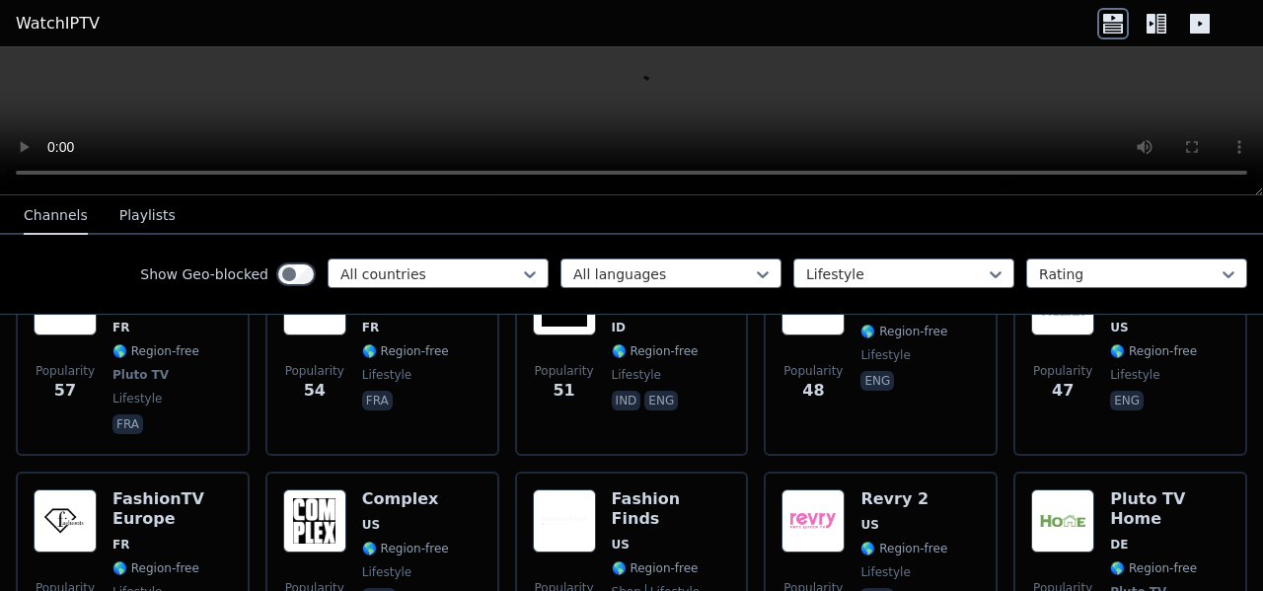
scroll to position [1363, 0]
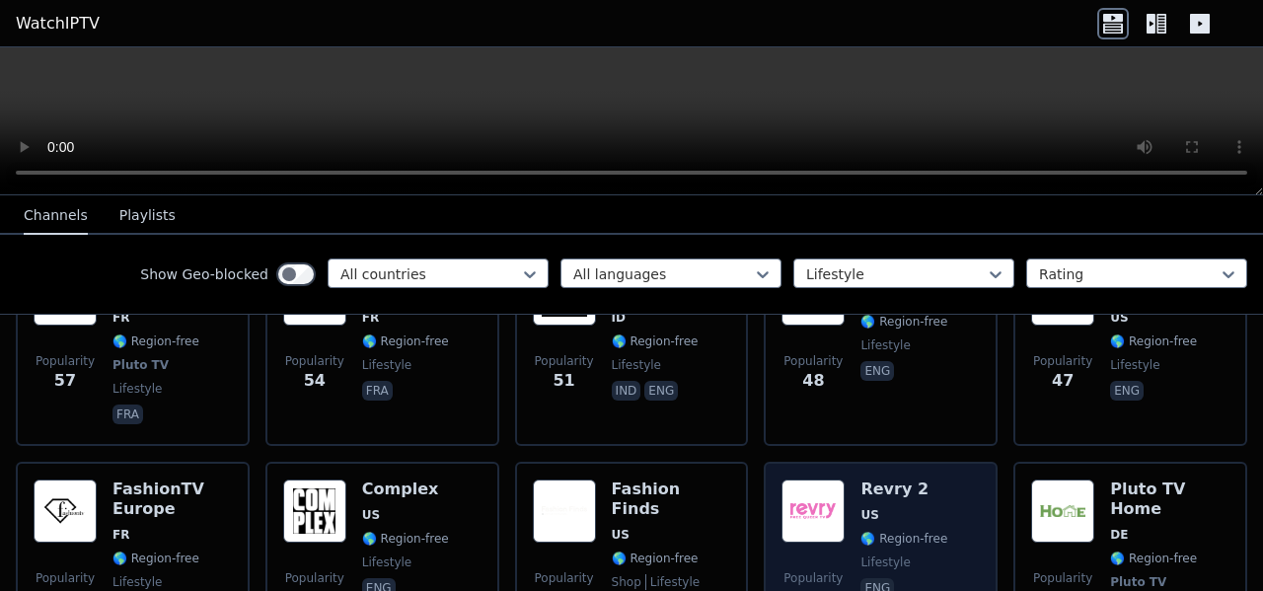
click at [908, 507] on span "US" at bounding box center [903, 515] width 87 height 16
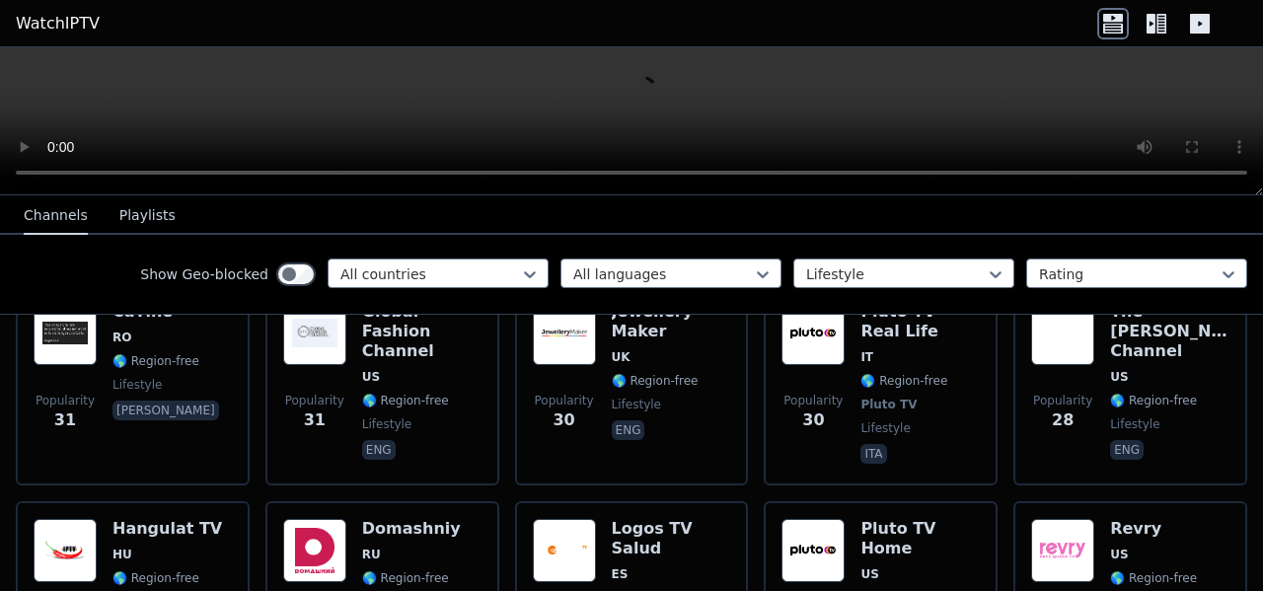
scroll to position [2054, 0]
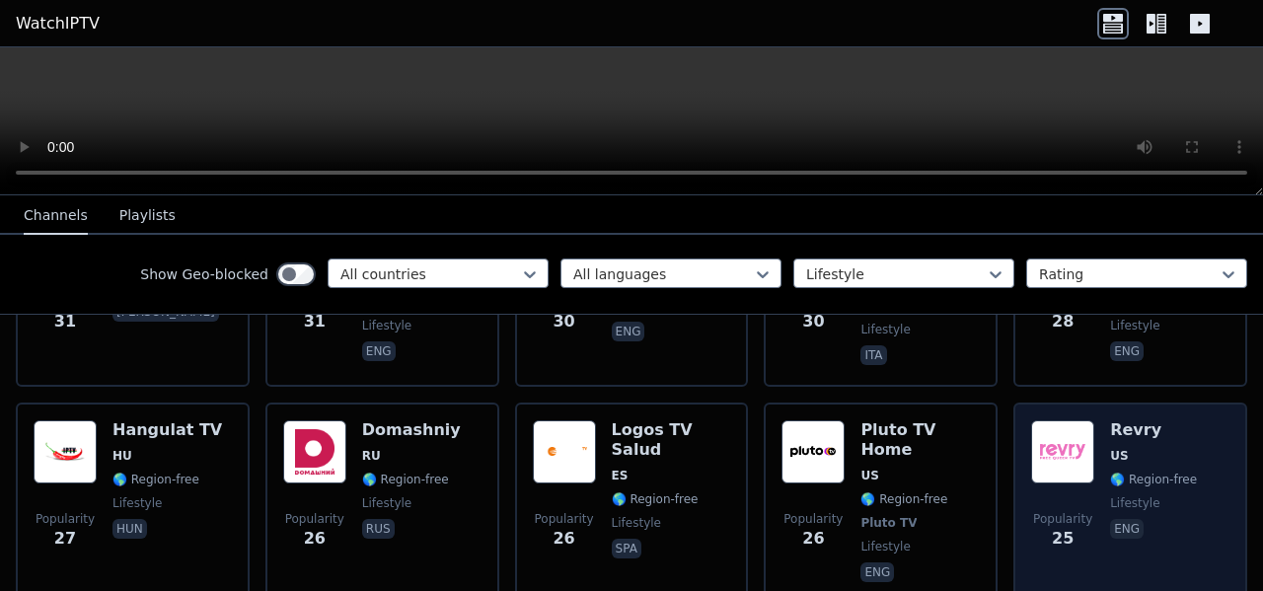
click at [1193, 435] on div "Popularity 25 Revry US 🌎 Region-free lifestyle eng" at bounding box center [1130, 503] width 198 height 166
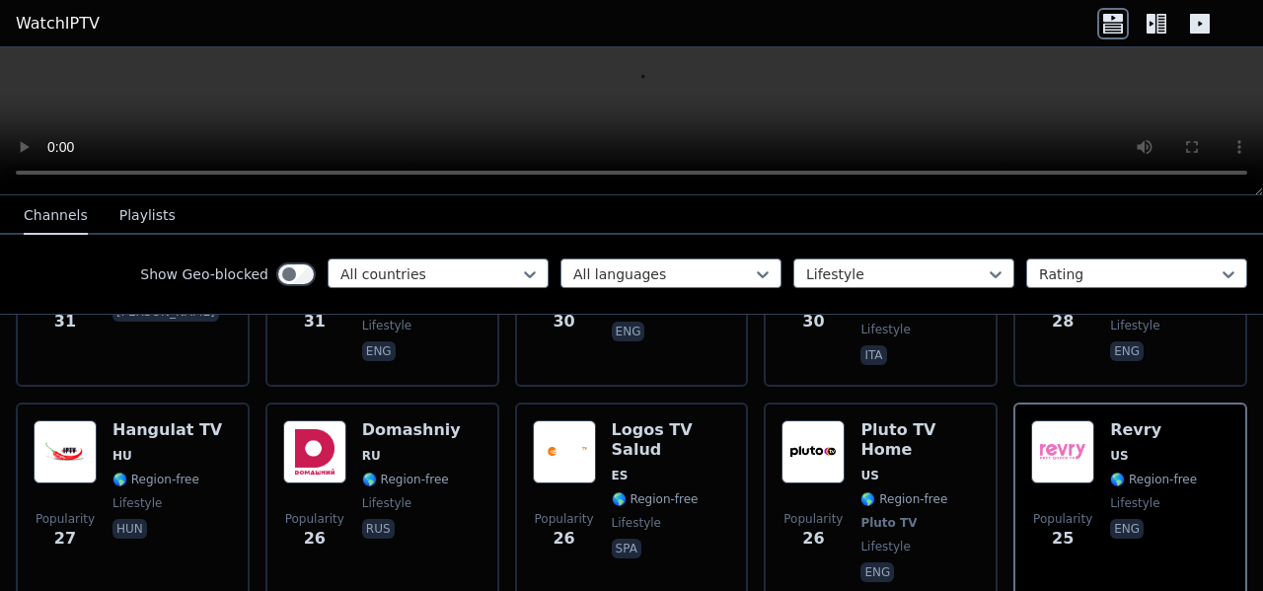
scroll to position [2251, 0]
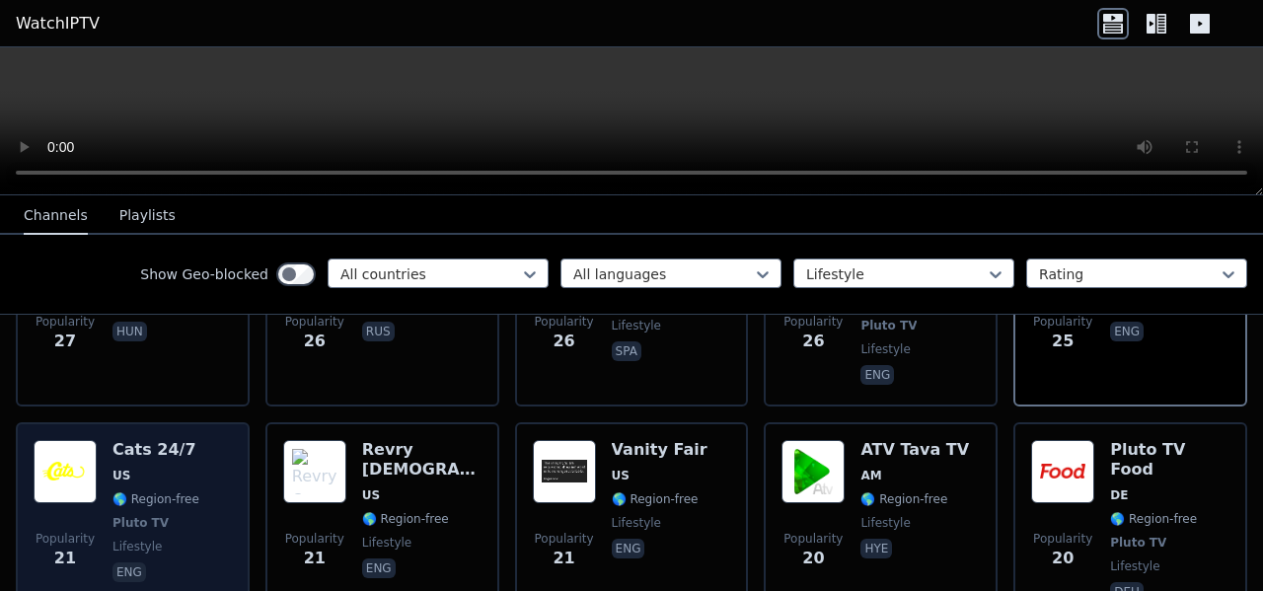
click at [92, 519] on span "Popularity 21" at bounding box center [65, 550] width 63 height 63
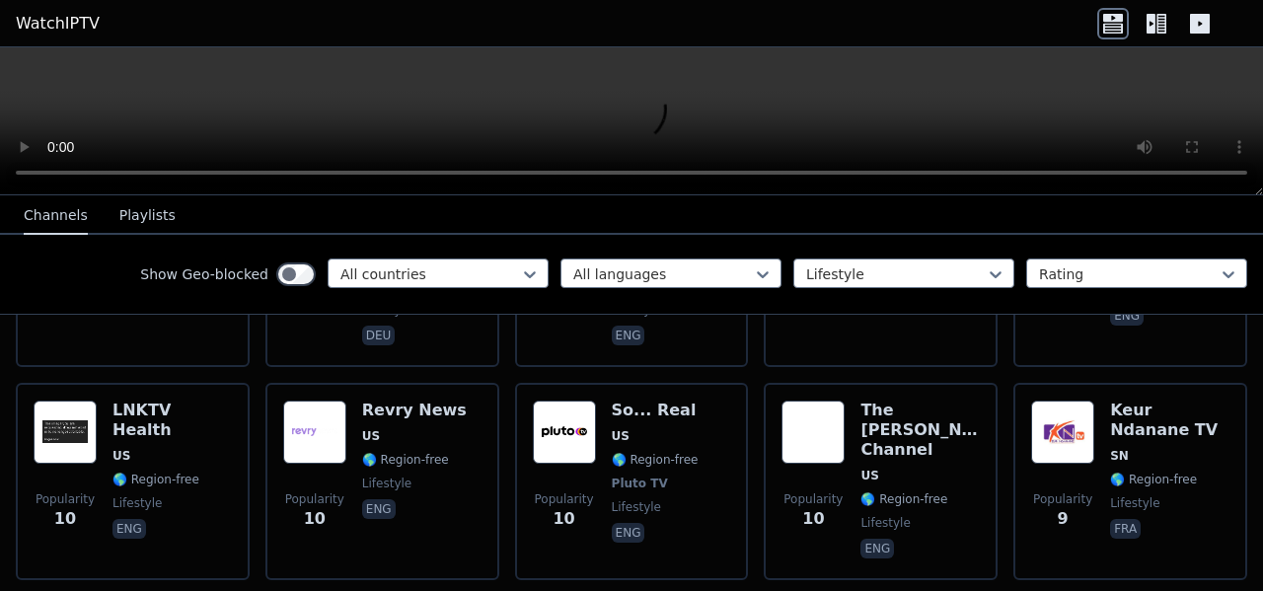
scroll to position [3237, 0]
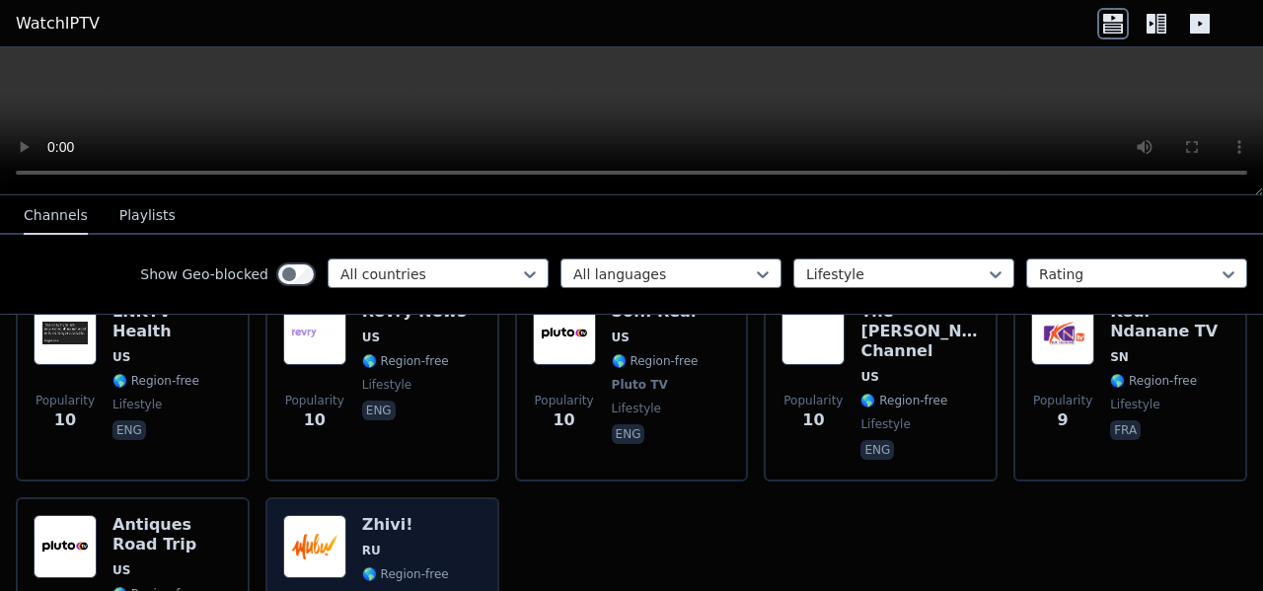
click at [429, 515] on div "Zhivi! RU 🌎 Region-free lifestyle [DEMOGRAPHIC_DATA]" at bounding box center [405, 598] width 87 height 166
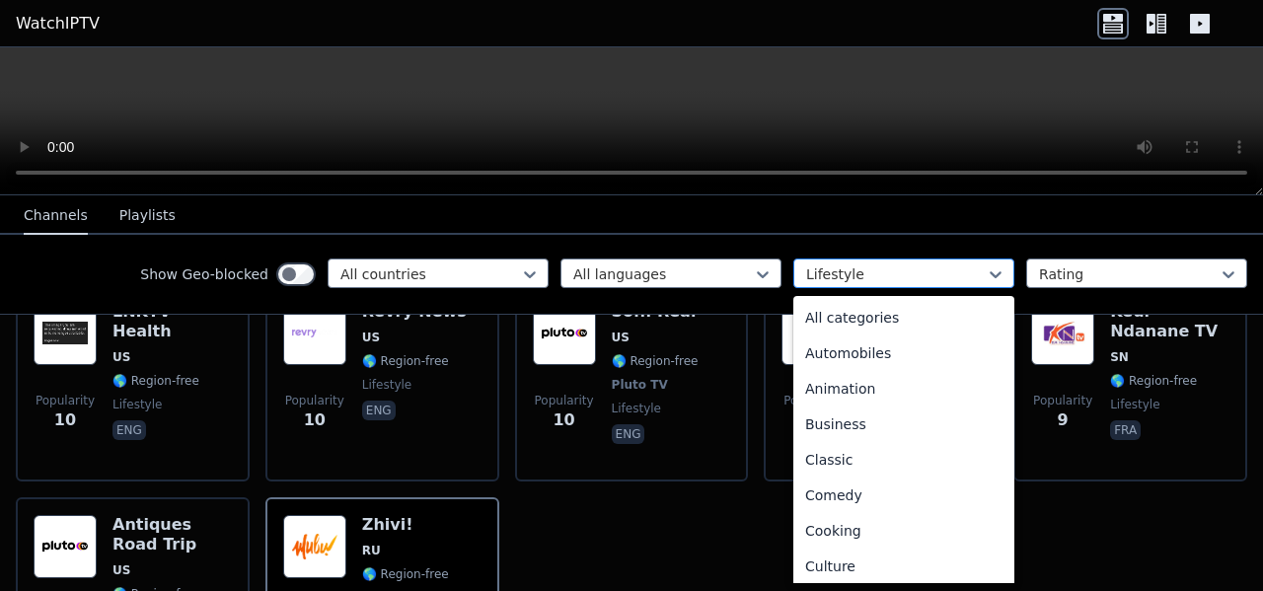
click at [932, 283] on div at bounding box center [896, 274] width 180 height 20
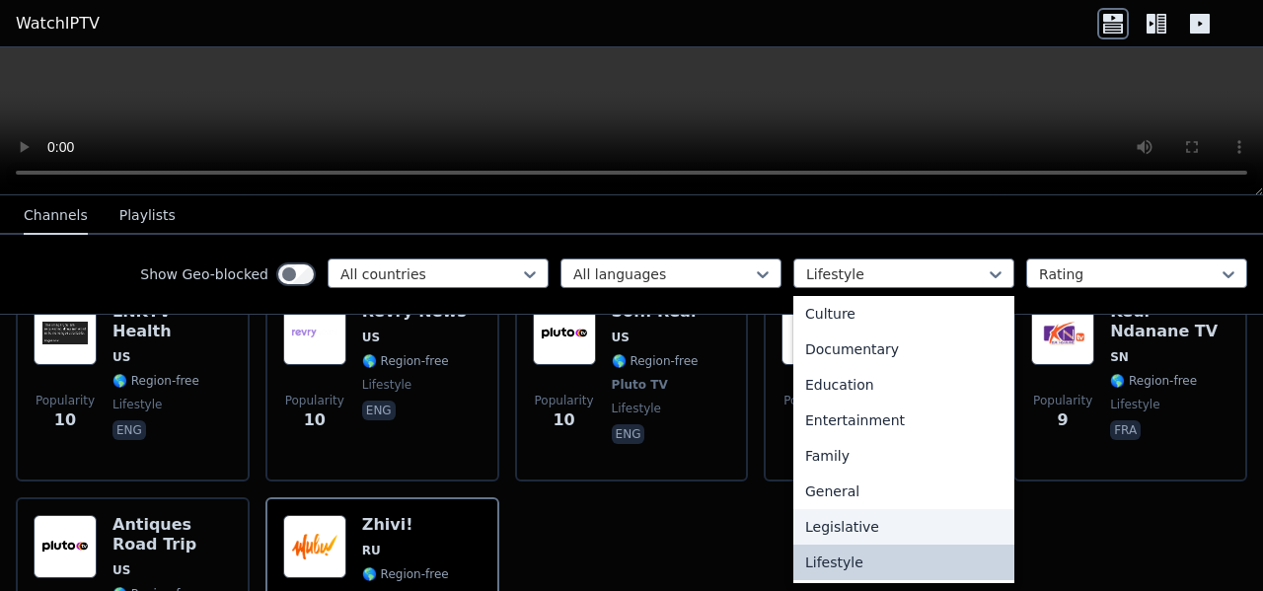
click at [898, 523] on div "Legislative" at bounding box center [903, 527] width 221 height 36
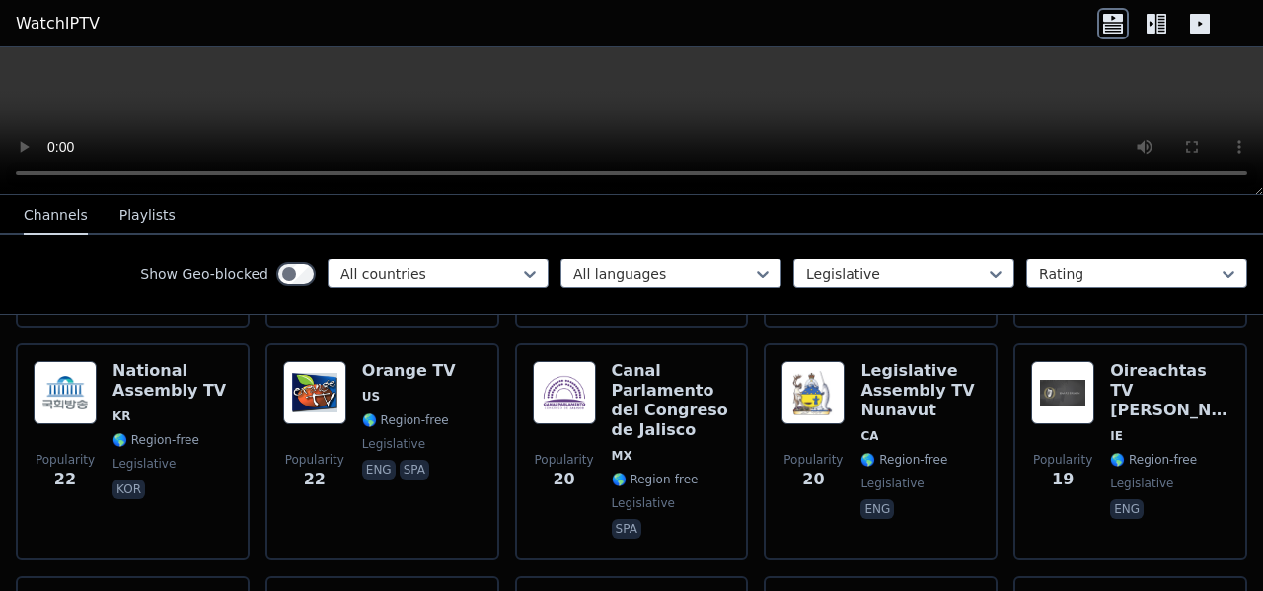
scroll to position [1282, 0]
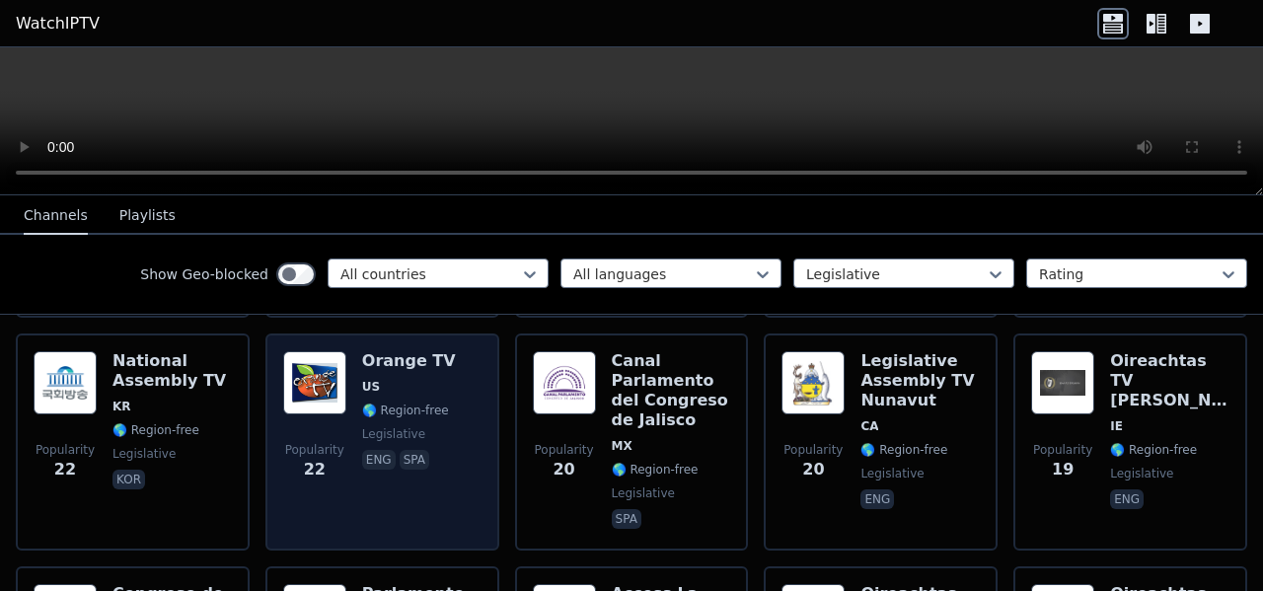
click at [467, 372] on div "Popularity 22 Orange TV US 🌎 Region-free legislative eng spa" at bounding box center [382, 442] width 198 height 182
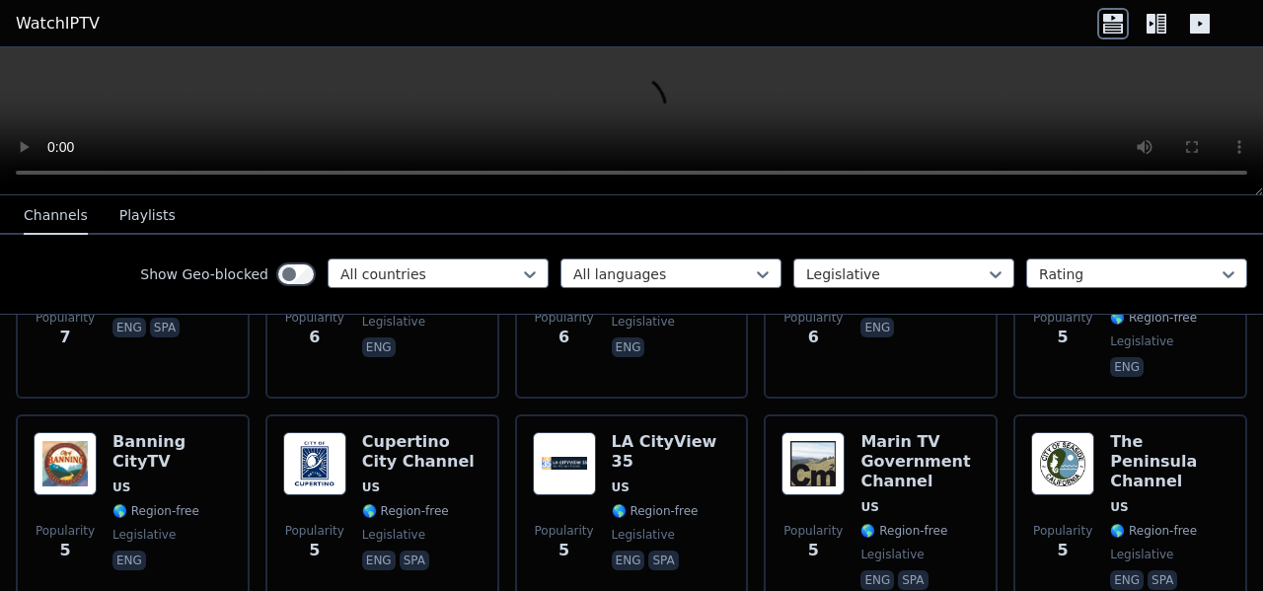
scroll to position [2762, 0]
